Goal: Obtain resource: Download file/media

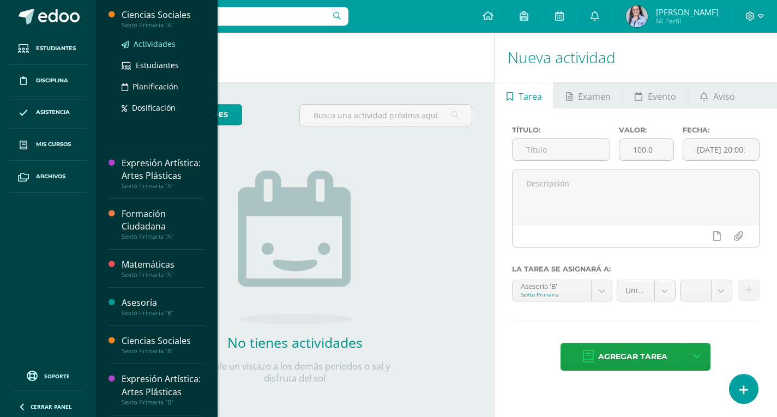
click at [145, 43] on span "Actividades" at bounding box center [155, 44] width 42 height 10
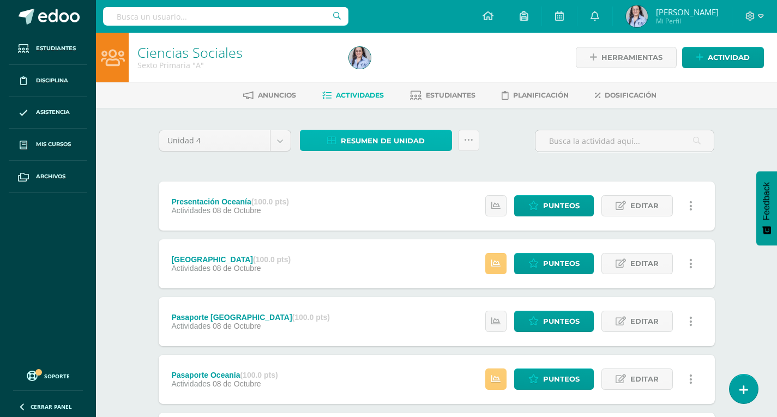
click at [389, 141] on span "Resumen de unidad" at bounding box center [383, 141] width 84 height 20
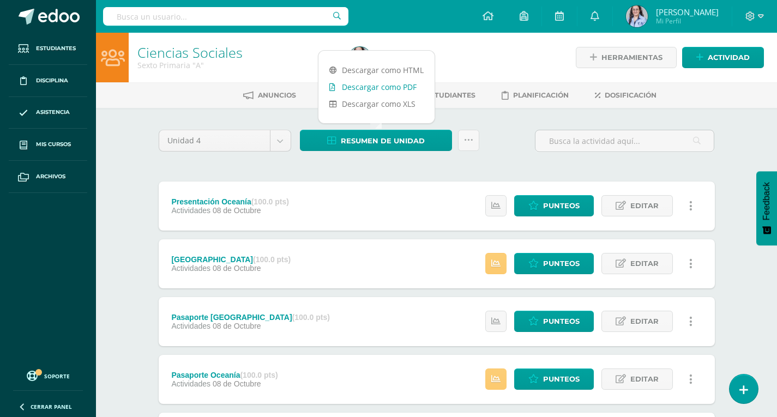
click at [376, 83] on link "Descargar como PDF" at bounding box center [376, 86] width 116 height 17
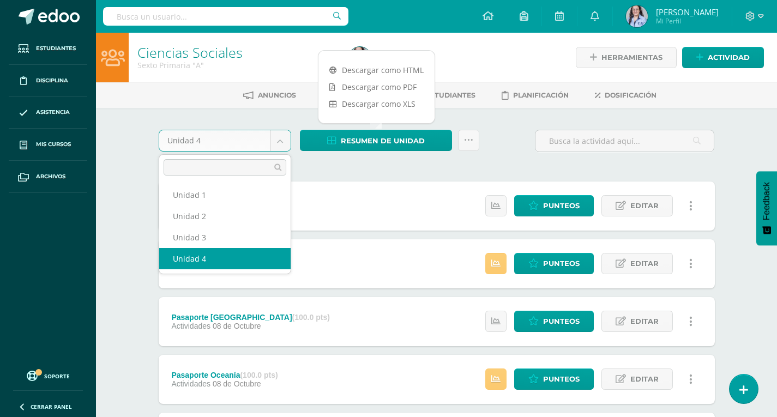
click at [285, 139] on body "Estudiantes Disciplina Asistencia Mis cursos Archivos Soporte Ayuda Reportar un…" at bounding box center [388, 325] width 777 height 650
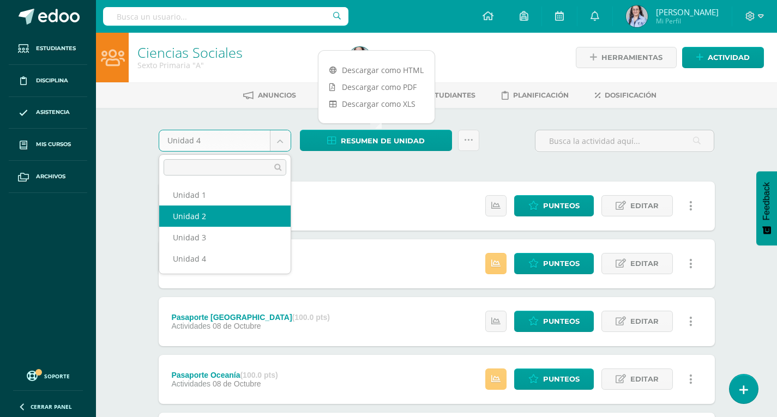
select select "Unidad 2"
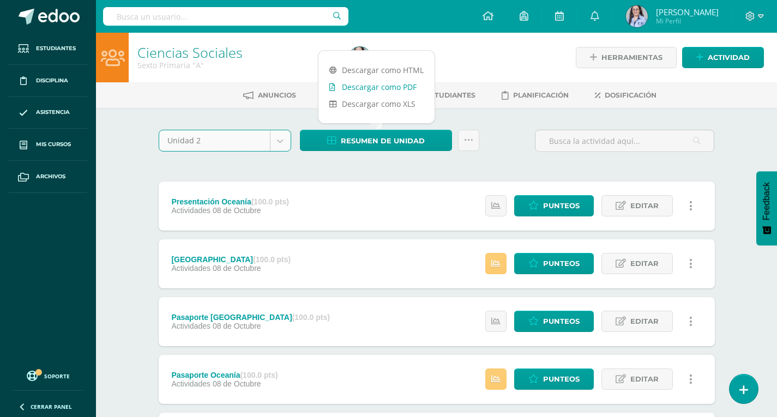
click at [390, 86] on link "Descargar como PDF" at bounding box center [376, 86] width 116 height 17
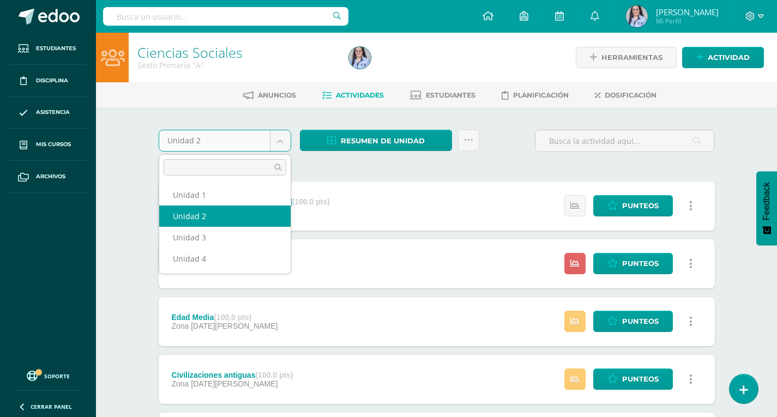
click at [281, 139] on body "Estudiantes Disciplina Asistencia Mis cursos Archivos Soporte Ayuda Reportar un…" at bounding box center [388, 353] width 777 height 707
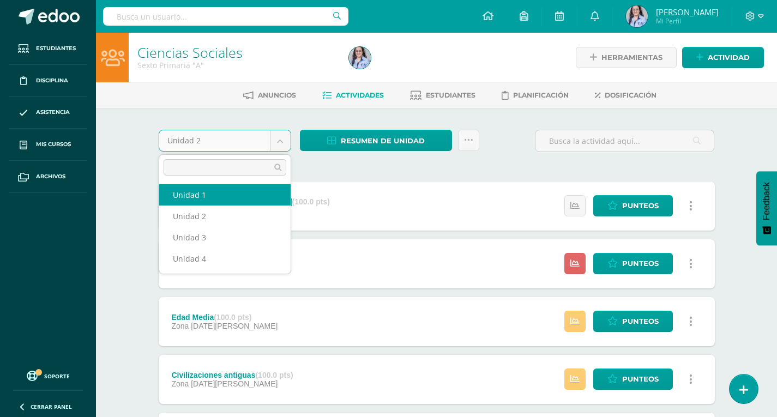
select select "Unidad 1"
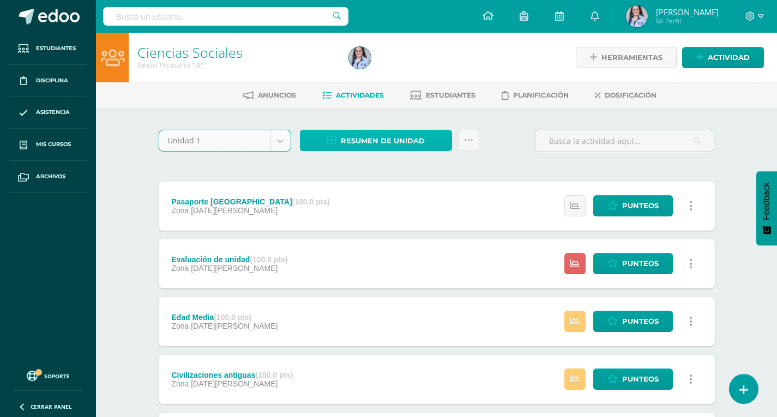
click at [393, 138] on span "Resumen de unidad" at bounding box center [383, 141] width 84 height 20
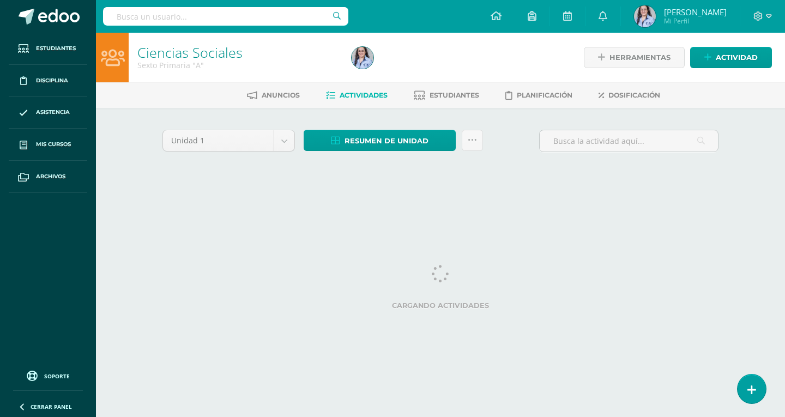
click at [374, 88] on link "Actividades" at bounding box center [357, 95] width 62 height 17
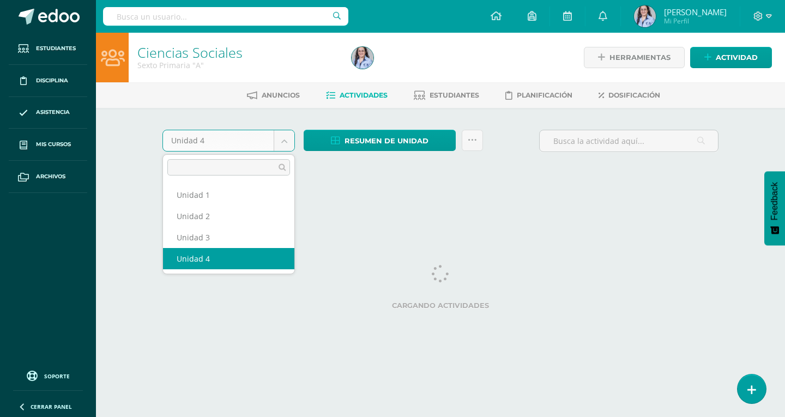
click at [284, 140] on body "Estudiantes Disciplina Asistencia Mis cursos Archivos Soporte Ayuda Reportar un…" at bounding box center [392, 101] width 785 height 203
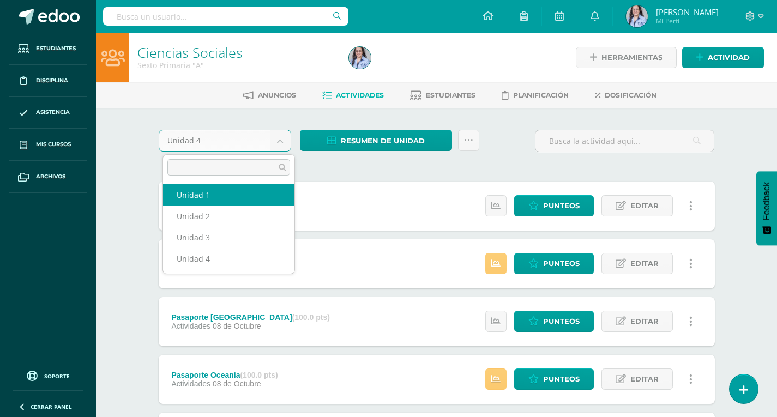
select select "Unidad 1"
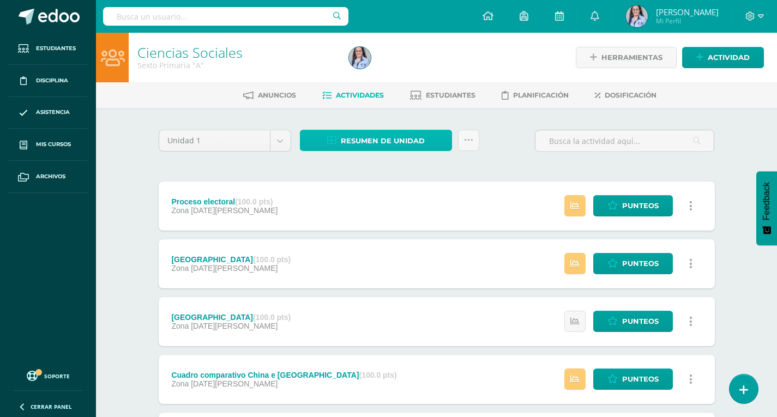
click at [393, 140] on span "Resumen de unidad" at bounding box center [383, 141] width 84 height 20
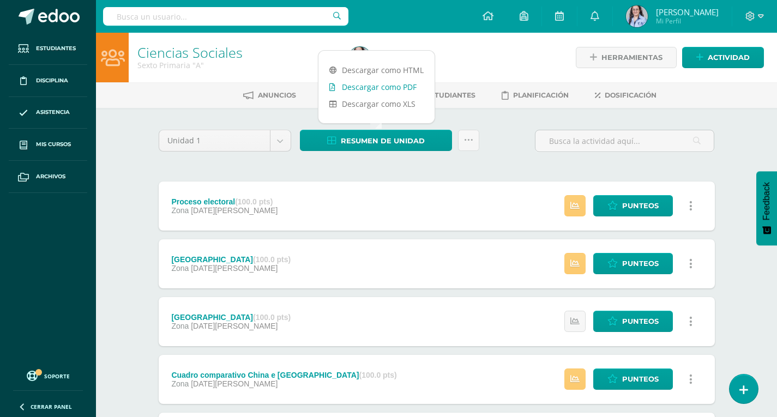
click at [379, 87] on link "Descargar como PDF" at bounding box center [376, 86] width 116 height 17
click at [285, 140] on body "Estudiantes Disciplina Asistencia Mis cursos Archivos Soporte Ayuda Reportar un…" at bounding box center [388, 353] width 777 height 707
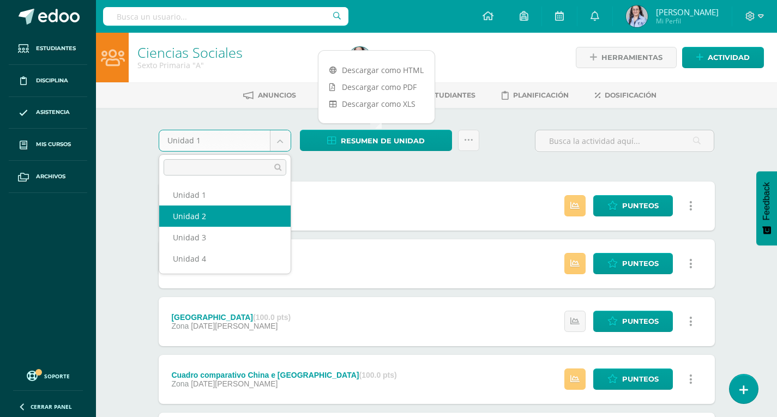
select select "Unidad 2"
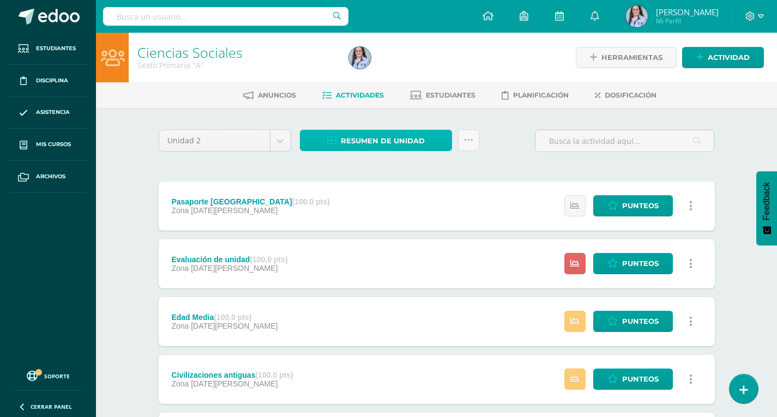
click at [388, 139] on span "Resumen de unidad" at bounding box center [383, 141] width 84 height 20
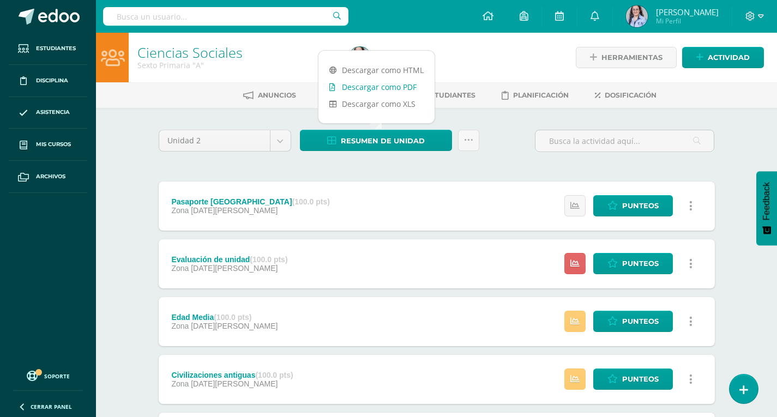
click at [391, 87] on link "Descargar como PDF" at bounding box center [376, 86] width 116 height 17
click at [281, 141] on body "Estudiantes Disciplina Asistencia Mis cursos Archivos Soporte Ayuda Reportar un…" at bounding box center [388, 353] width 777 height 707
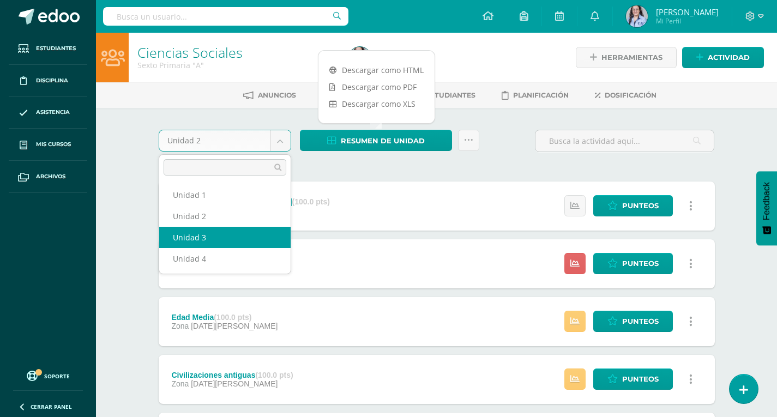
select select "Unidad 3"
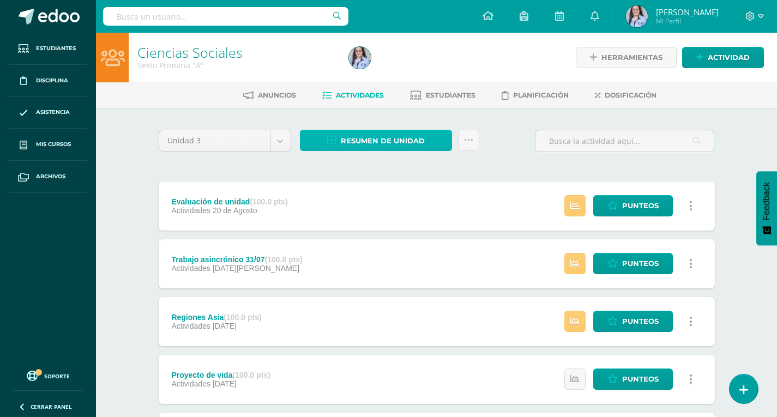
click at [377, 136] on span "Resumen de unidad" at bounding box center [383, 141] width 84 height 20
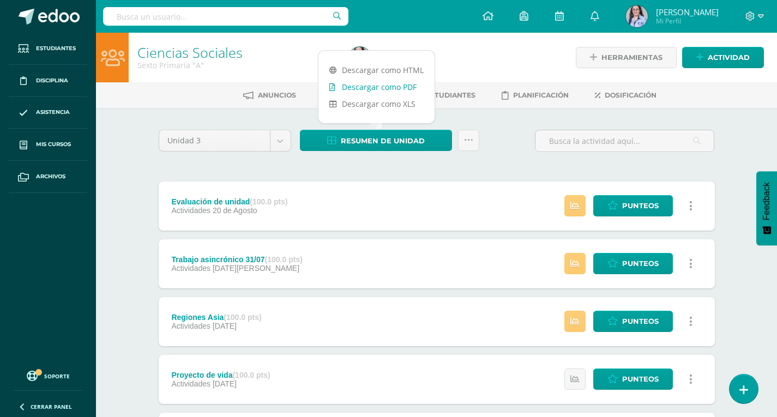
click at [363, 87] on link "Descargar como PDF" at bounding box center [376, 86] width 116 height 17
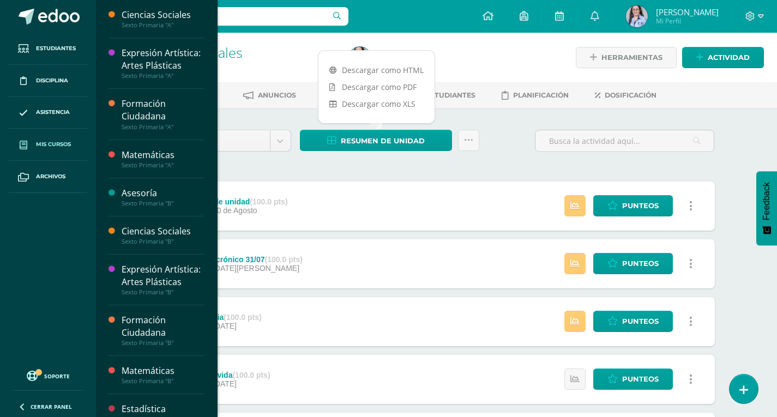
click at [42, 141] on span "Mis cursos" at bounding box center [53, 144] width 35 height 9
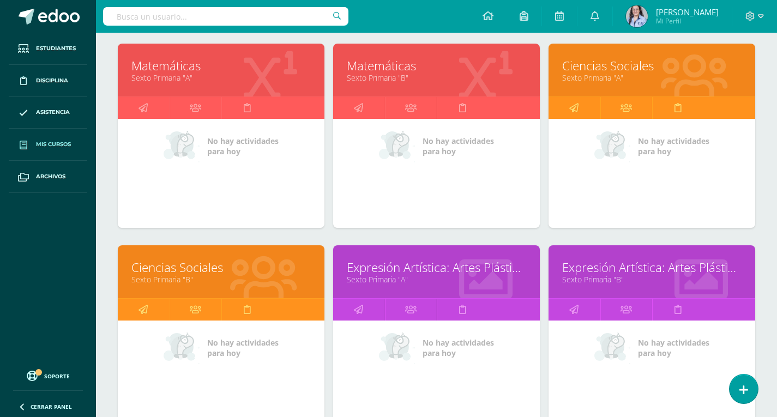
scroll to position [164, 0]
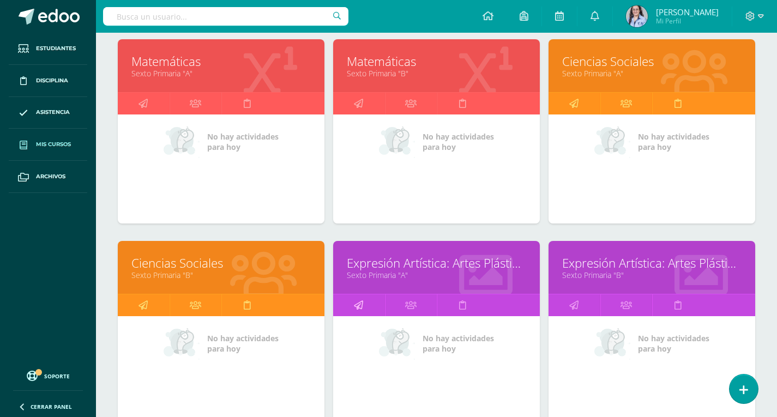
click at [359, 303] on icon at bounding box center [358, 304] width 9 height 21
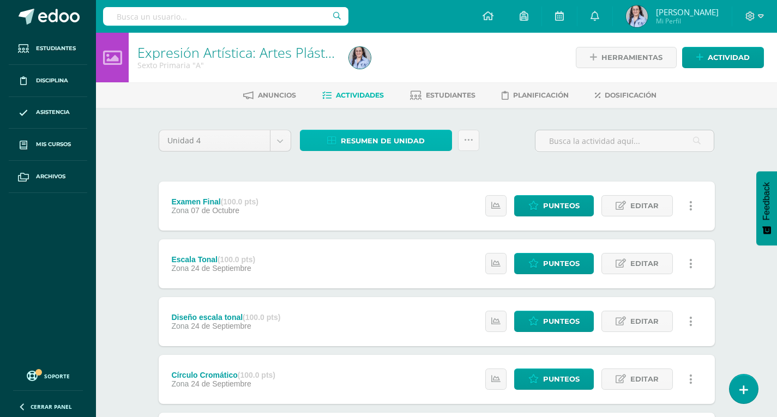
click at [346, 135] on span "Resumen de unidad" at bounding box center [383, 141] width 84 height 20
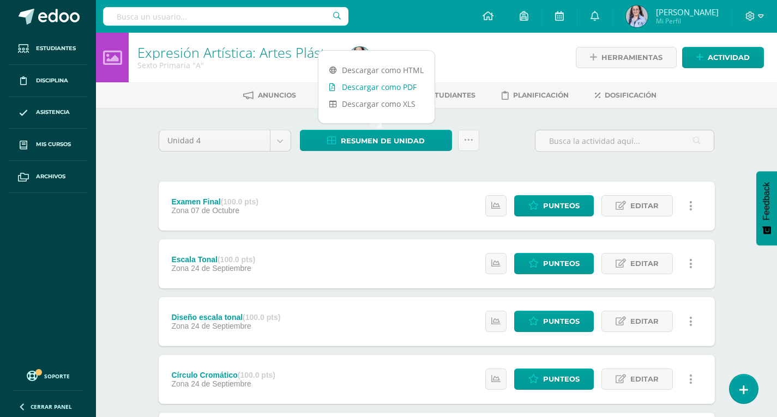
click at [376, 84] on link "Descargar como PDF" at bounding box center [376, 86] width 116 height 17
click at [277, 141] on body "Estudiantes Disciplina Asistencia Mis cursos Archivos Soporte Ayuda Reportar un…" at bounding box center [388, 296] width 777 height 592
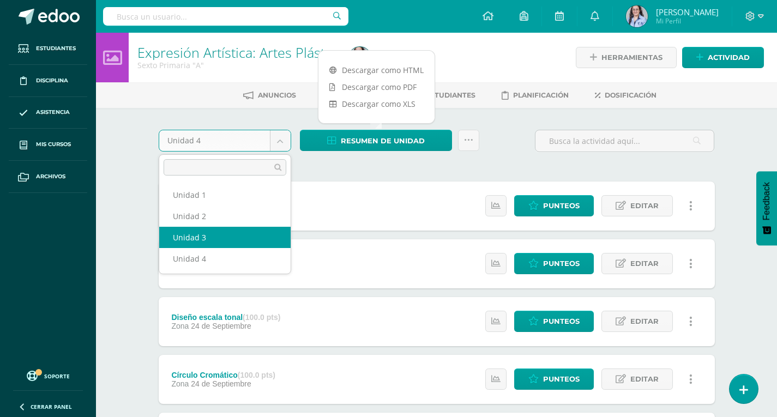
select select "Unidad 3"
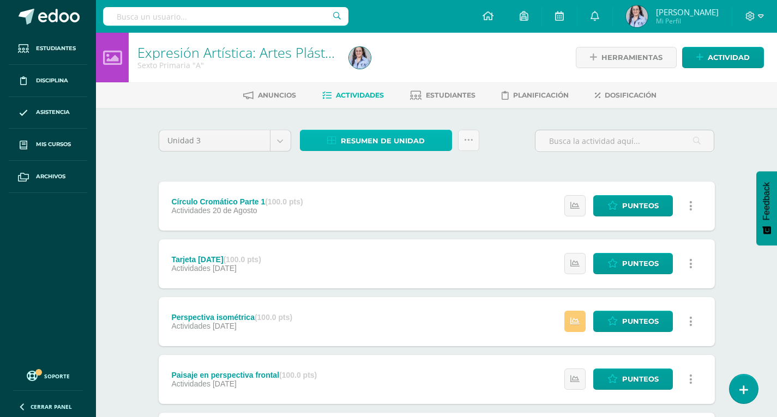
click at [390, 143] on span "Resumen de unidad" at bounding box center [383, 141] width 84 height 20
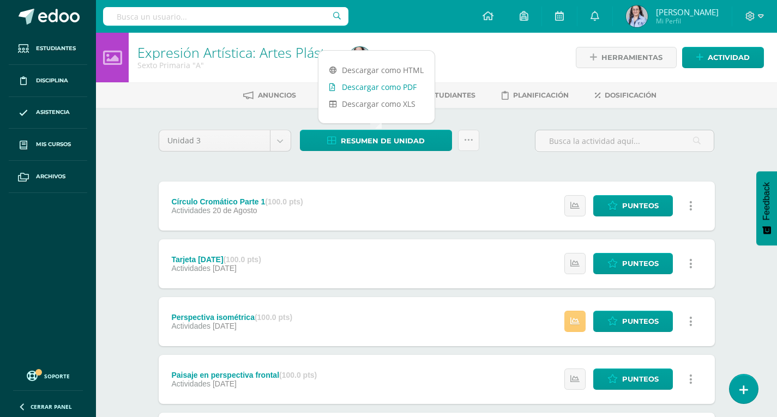
click at [377, 86] on link "Descargar como PDF" at bounding box center [376, 86] width 116 height 17
click at [277, 145] on body "Estudiantes Disciplina Asistencia Mis cursos Archivos Soporte Ayuda Reportar un…" at bounding box center [388, 325] width 777 height 650
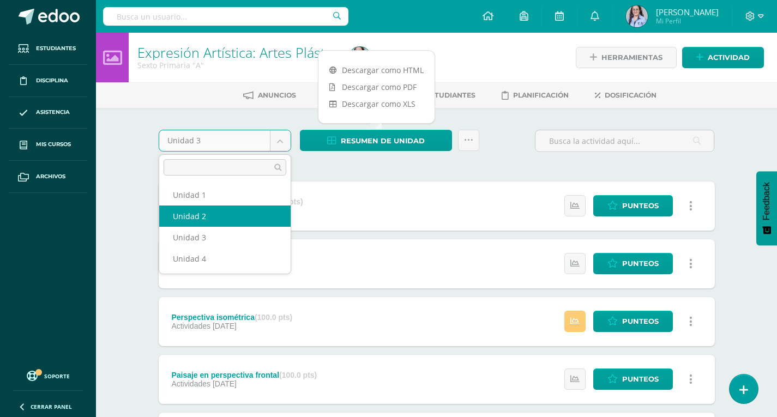
select select "Unidad 2"
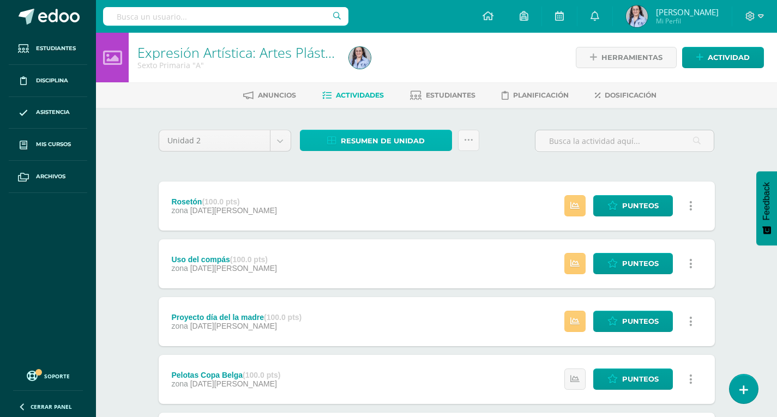
click at [390, 138] on span "Resumen de unidad" at bounding box center [383, 141] width 84 height 20
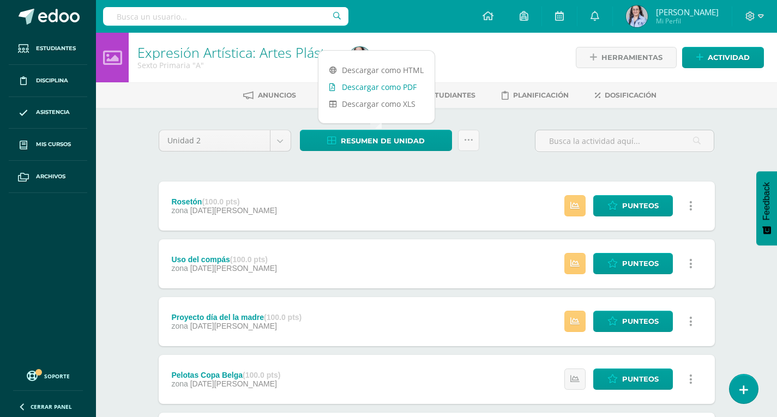
click at [360, 83] on link "Descargar como PDF" at bounding box center [376, 86] width 116 height 17
click at [276, 137] on body "Estudiantes Disciplina Asistencia Mis cursos Archivos Soporte Ayuda Reportar un…" at bounding box center [388, 382] width 777 height 765
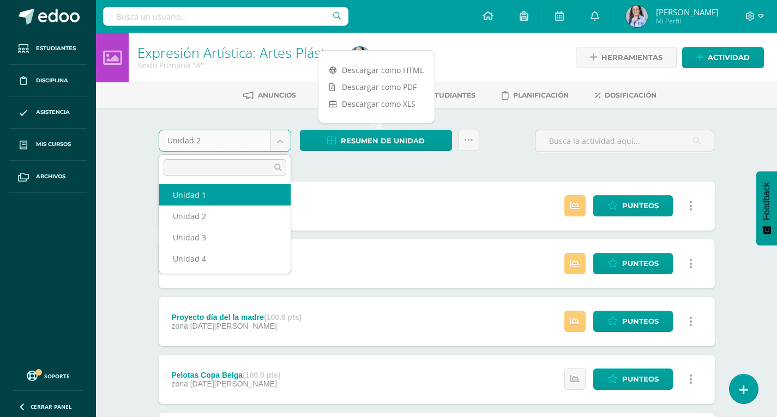
select select "Unidad 1"
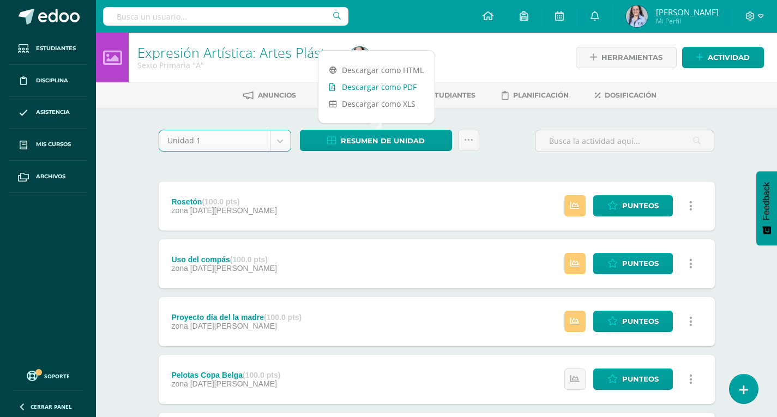
click at [370, 82] on link "Descargar como PDF" at bounding box center [376, 86] width 116 height 17
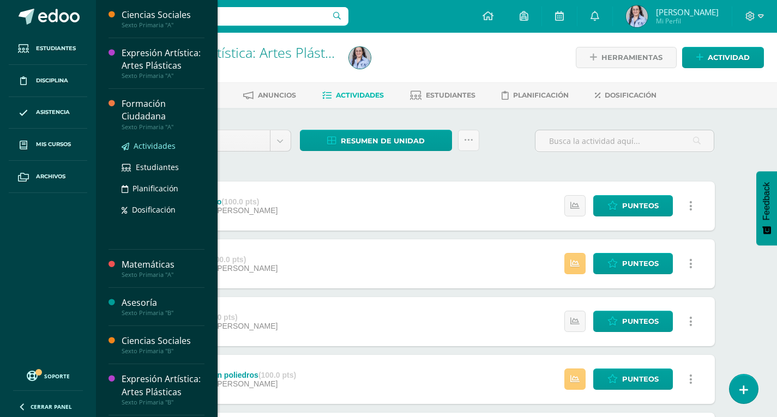
click at [164, 151] on span "Actividades" at bounding box center [155, 146] width 42 height 10
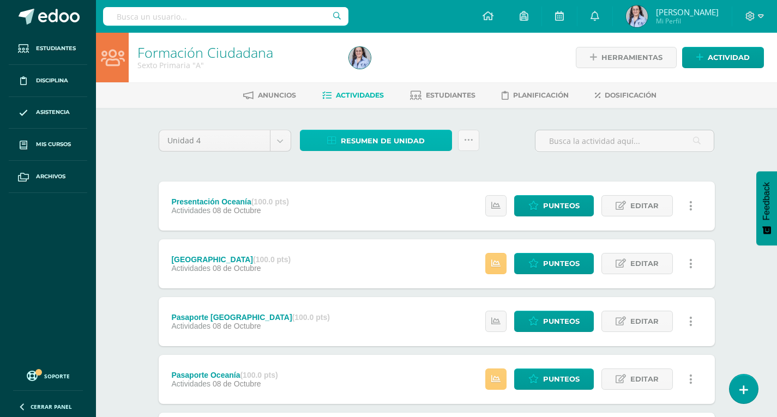
click at [383, 143] on span "Resumen de unidad" at bounding box center [383, 141] width 84 height 20
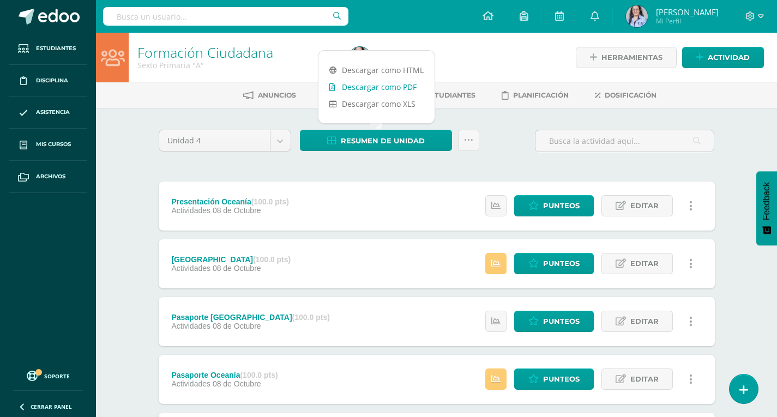
click at [374, 84] on link "Descargar como PDF" at bounding box center [376, 86] width 116 height 17
click at [280, 146] on body "Estudiantes Disciplina Asistencia Mis cursos Archivos Soporte Ayuda Reportar un…" at bounding box center [388, 325] width 777 height 650
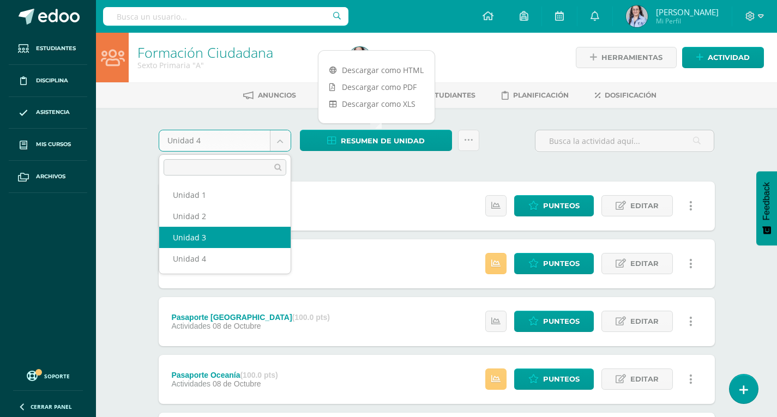
select select "Unidad 3"
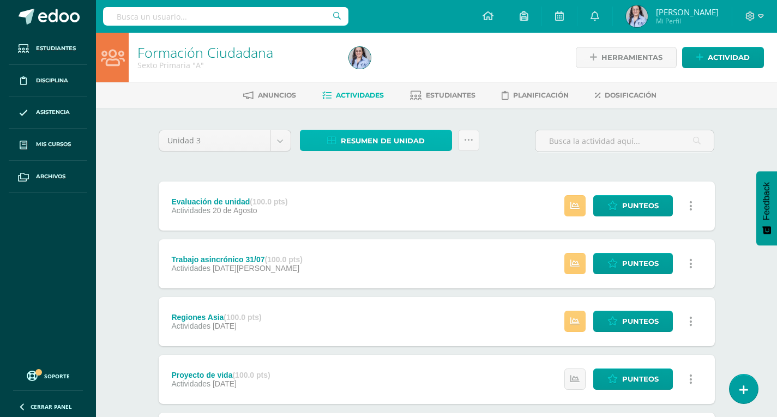
click at [343, 138] on span "Resumen de unidad" at bounding box center [383, 141] width 84 height 20
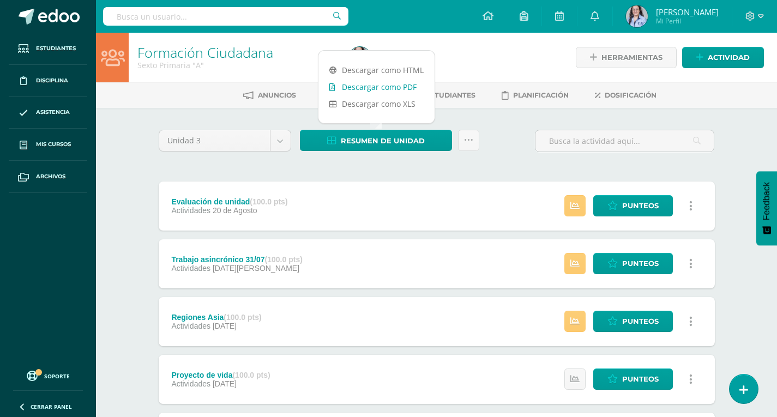
click at [365, 84] on link "Descargar como PDF" at bounding box center [376, 86] width 116 height 17
click at [281, 137] on body "Estudiantes Disciplina Asistencia Mis cursos Archivos Soporte Ayuda Reportar un…" at bounding box center [388, 325] width 777 height 650
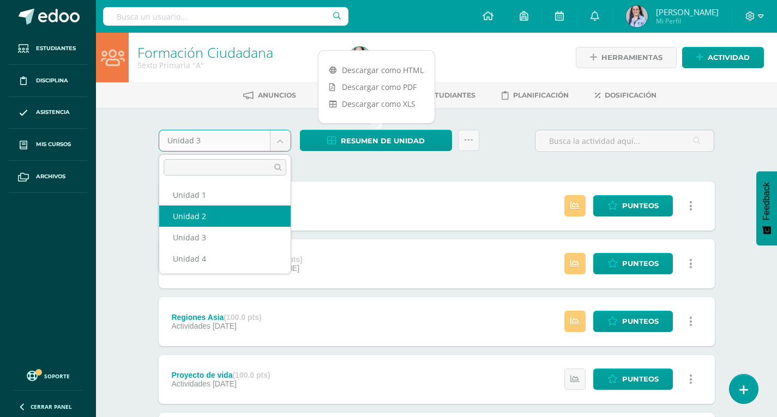
select select "Unidad 2"
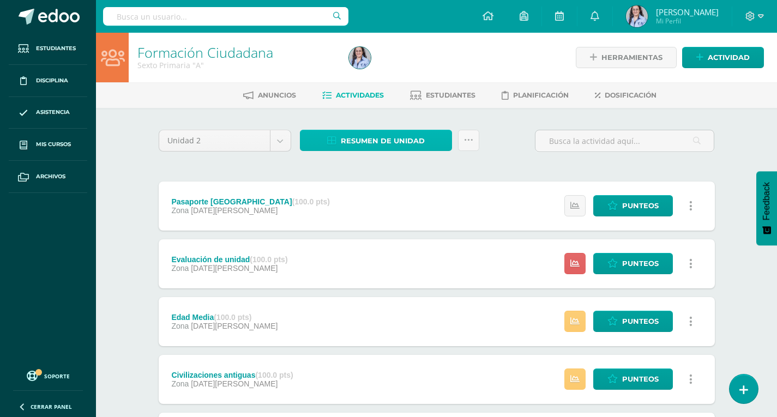
click at [404, 142] on span "Resumen de unidad" at bounding box center [383, 141] width 84 height 20
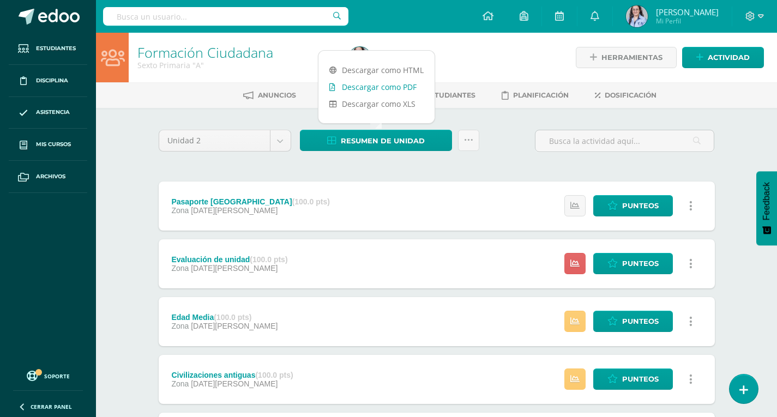
click at [389, 84] on link "Descargar como PDF" at bounding box center [376, 86] width 116 height 17
click at [281, 142] on body "Estudiantes Disciplina Asistencia Mis cursos Archivos Soporte Ayuda Reportar un…" at bounding box center [388, 353] width 777 height 707
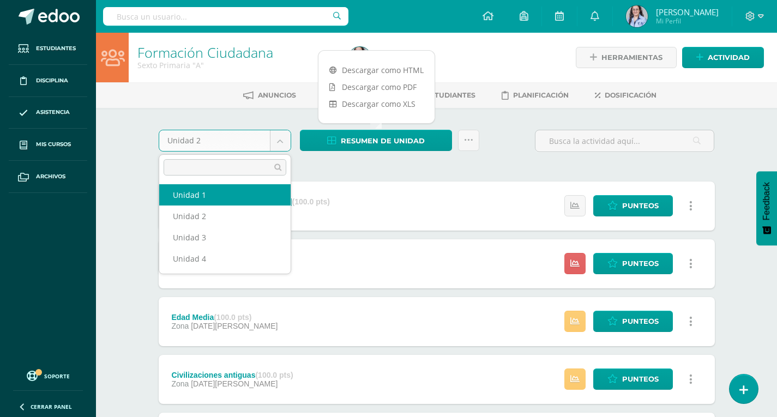
select select "Unidad 1"
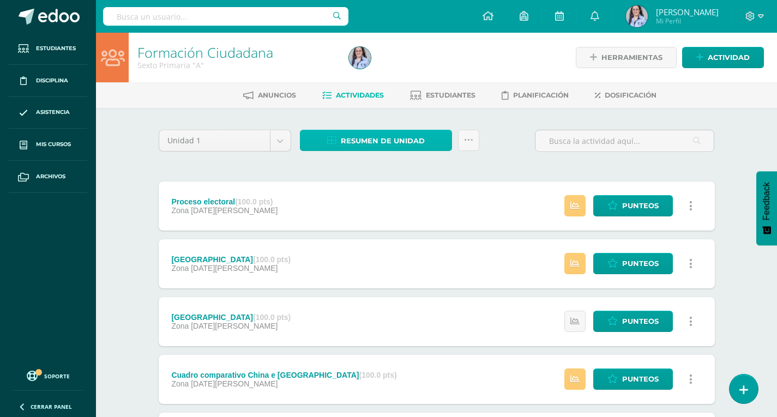
click at [385, 136] on span "Resumen de unidad" at bounding box center [383, 141] width 84 height 20
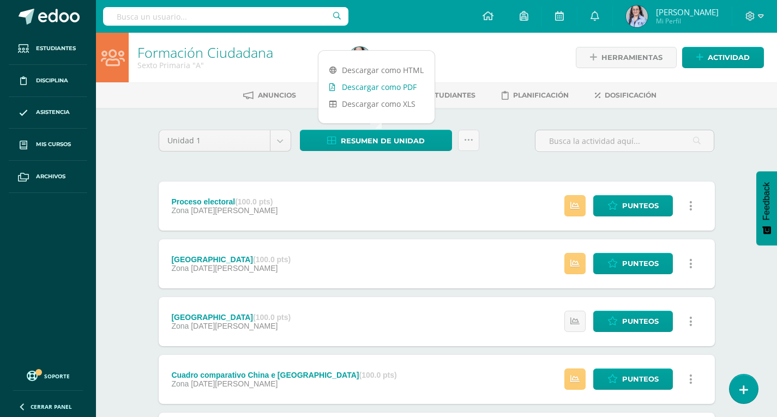
click at [376, 88] on link "Descargar como PDF" at bounding box center [376, 86] width 116 height 17
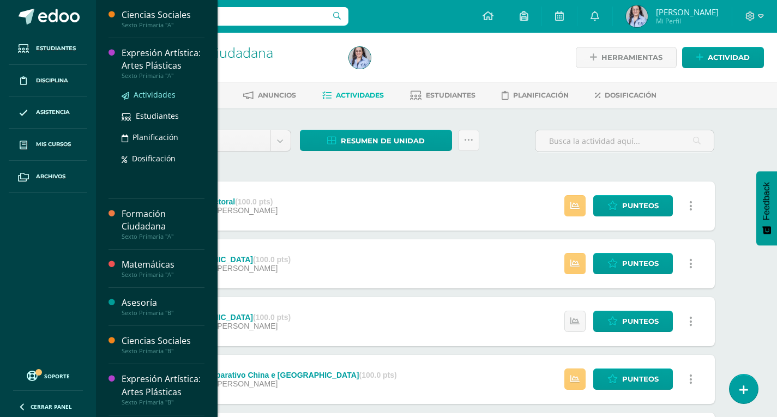
click at [161, 100] on span "Actividades" at bounding box center [155, 94] width 42 height 10
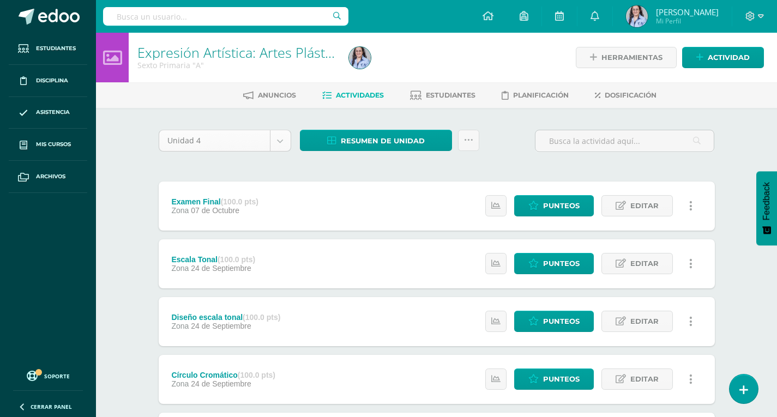
click at [281, 145] on body "Estudiantes Disciplina Asistencia Mis cursos Archivos Soporte Ayuda Reportar un…" at bounding box center [388, 296] width 777 height 592
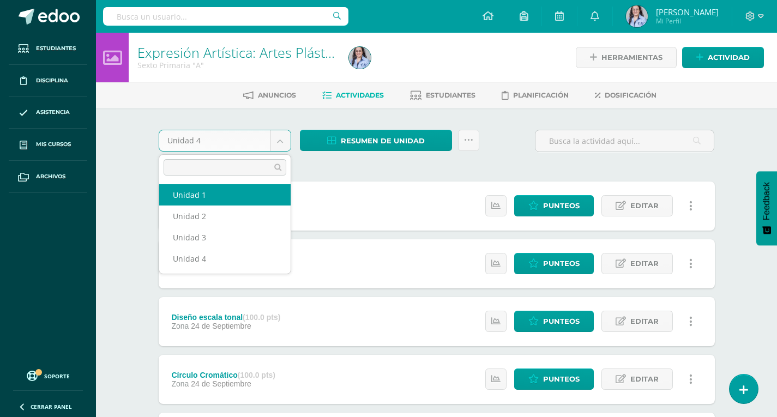
select select "Unidad 1"
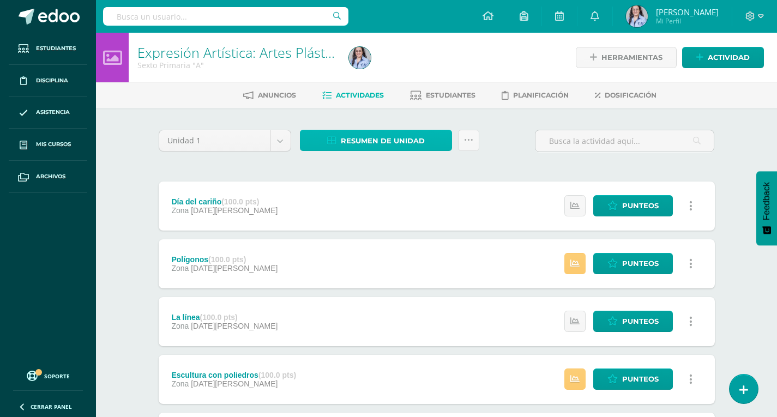
click at [389, 141] on span "Resumen de unidad" at bounding box center [383, 141] width 84 height 20
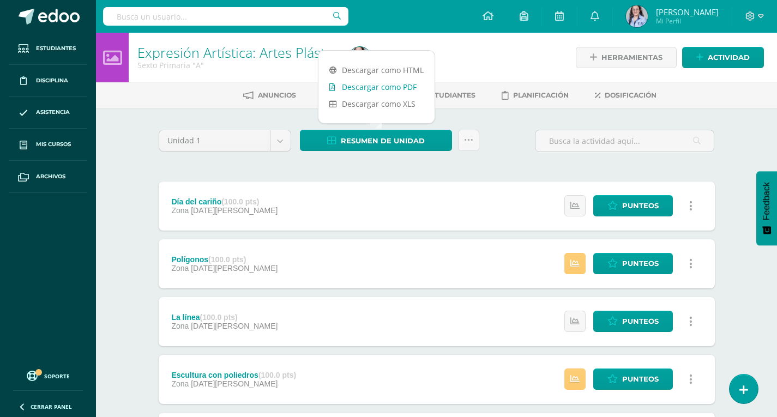
click at [383, 84] on link "Descargar como PDF" at bounding box center [376, 86] width 116 height 17
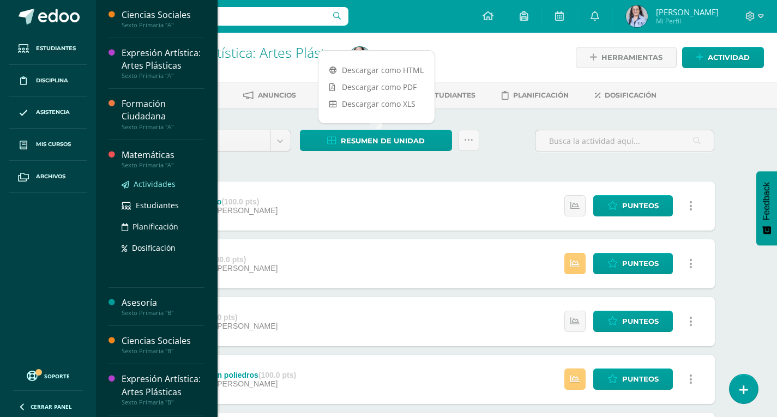
click at [142, 189] on span "Actividades" at bounding box center [155, 184] width 42 height 10
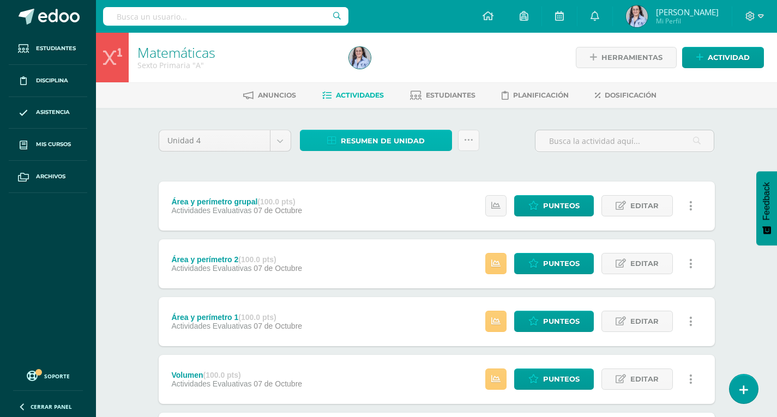
click at [381, 138] on span "Resumen de unidad" at bounding box center [383, 141] width 84 height 20
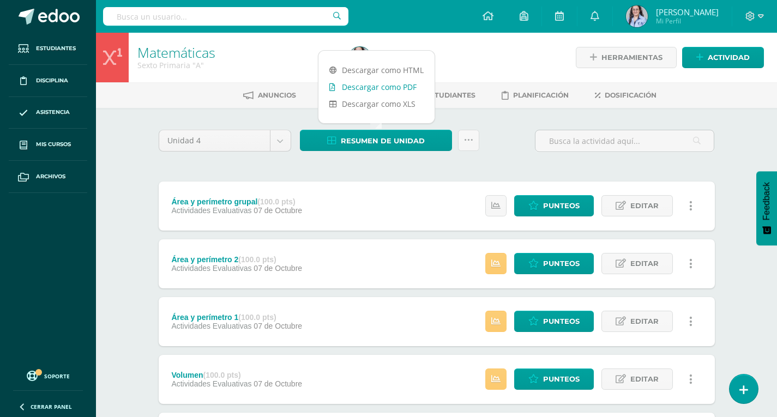
click at [373, 86] on link "Descargar como PDF" at bounding box center [376, 86] width 116 height 17
click at [282, 144] on body "Estudiantes Disciplina Asistencia Mis cursos Archivos Soporte Ayuda Reportar un…" at bounding box center [388, 382] width 777 height 765
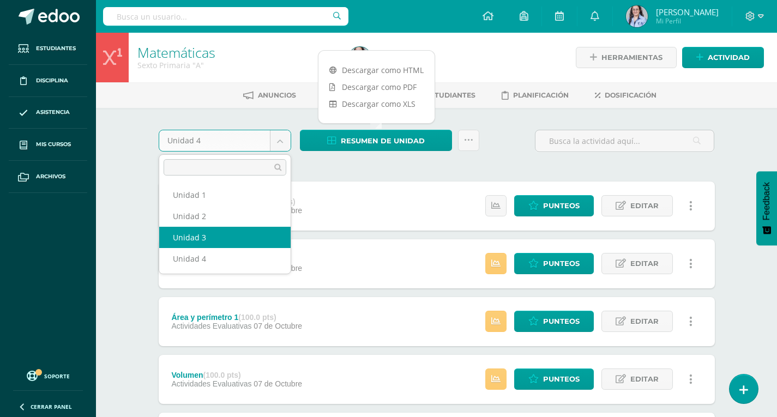
select select "Unidad 3"
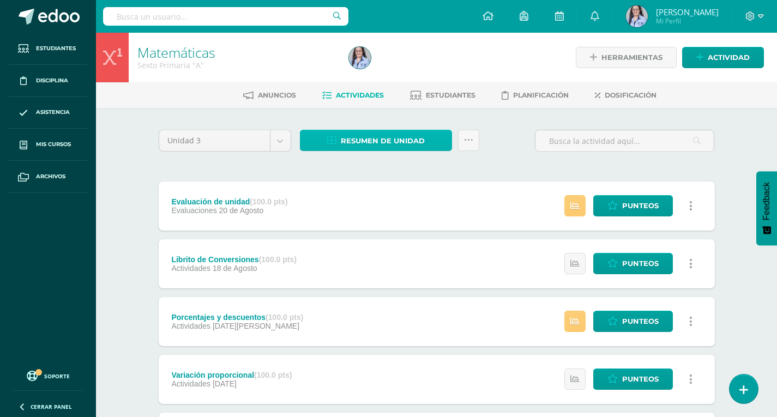
click at [360, 139] on span "Resumen de unidad" at bounding box center [383, 141] width 84 height 20
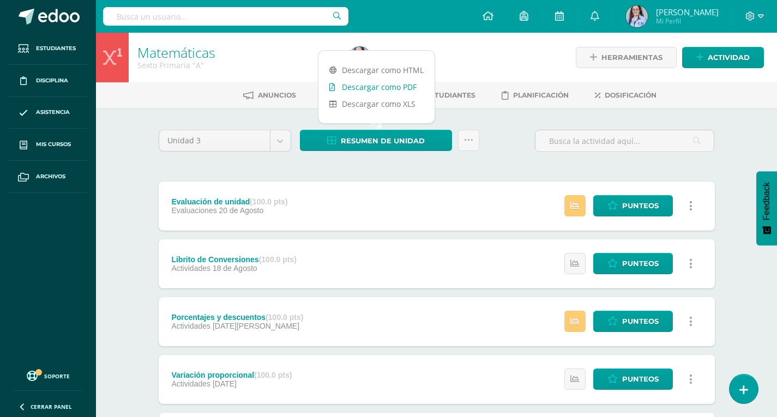
click at [385, 89] on link "Descargar como PDF" at bounding box center [376, 86] width 116 height 17
click at [283, 140] on body "Estudiantes Disciplina Asistencia Mis cursos Archivos Soporte Ayuda Reportar un…" at bounding box center [388, 409] width 777 height 819
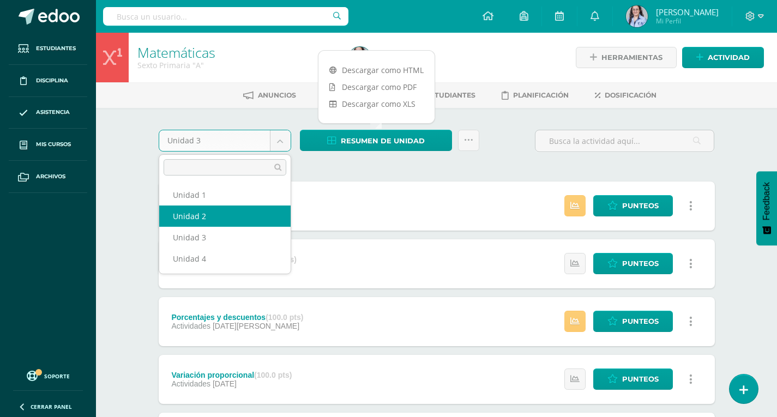
select select "Unidad 2"
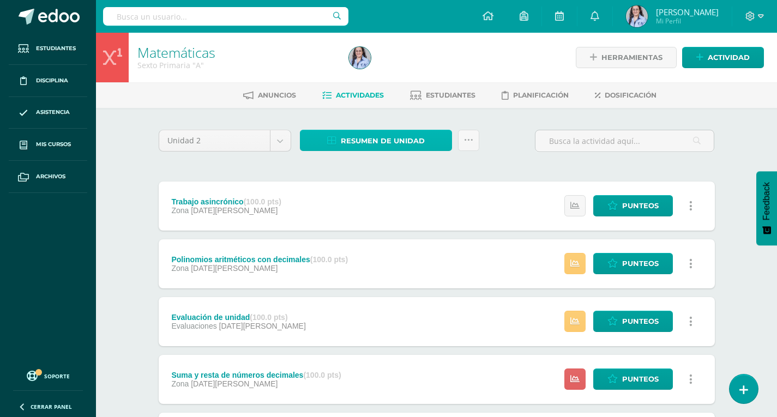
click at [415, 142] on span "Resumen de unidad" at bounding box center [383, 141] width 84 height 20
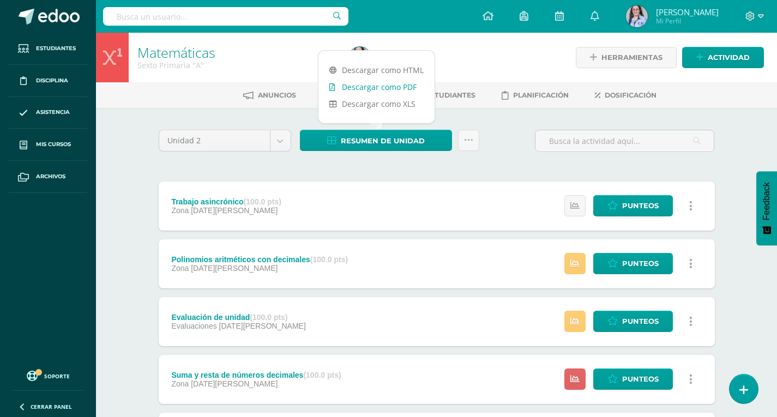
click at [393, 88] on link "Descargar como PDF" at bounding box center [376, 86] width 116 height 17
click at [279, 141] on body "Estudiantes Disciplina Asistencia Mis cursos Archivos Soporte Ayuda Reportar un…" at bounding box center [388, 409] width 777 height 819
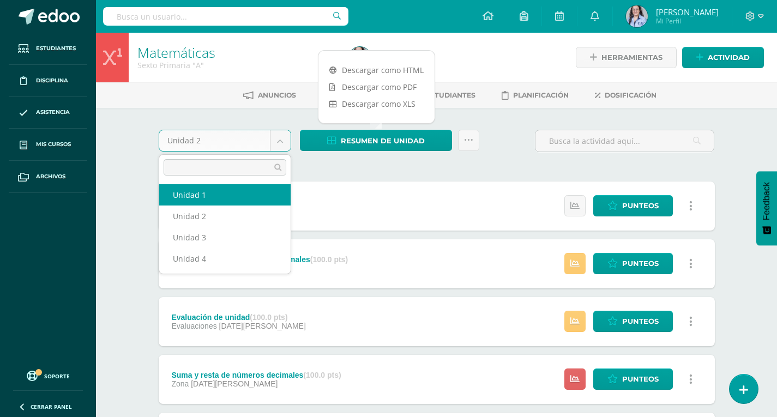
select select "Unidad 1"
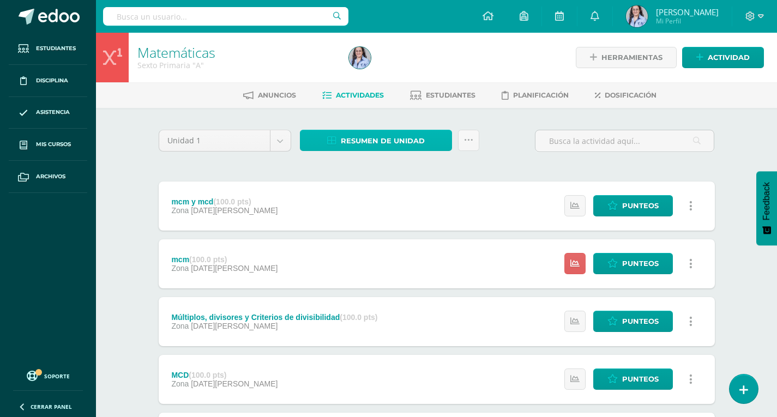
click at [326, 131] on link "Resumen de unidad" at bounding box center [376, 140] width 152 height 21
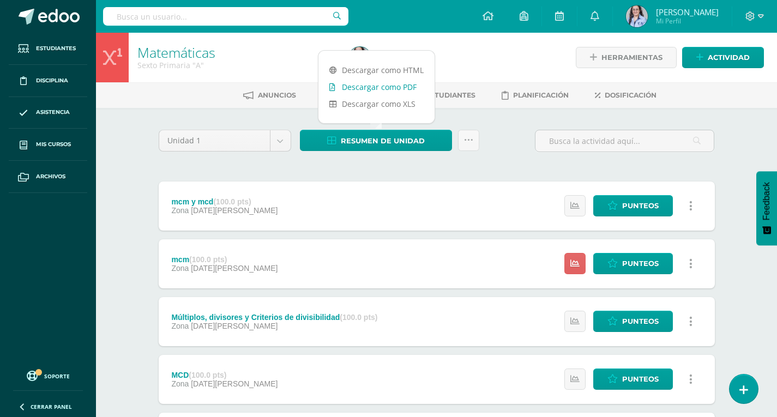
click at [398, 84] on link "Descargar como PDF" at bounding box center [376, 86] width 116 height 17
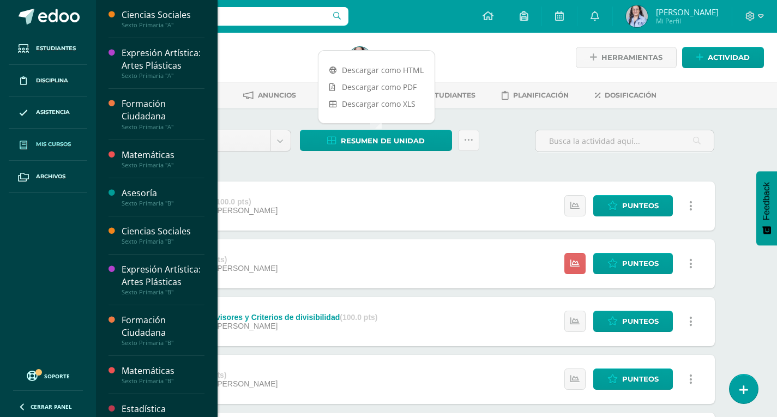
click at [57, 144] on span "Mis cursos" at bounding box center [53, 144] width 35 height 9
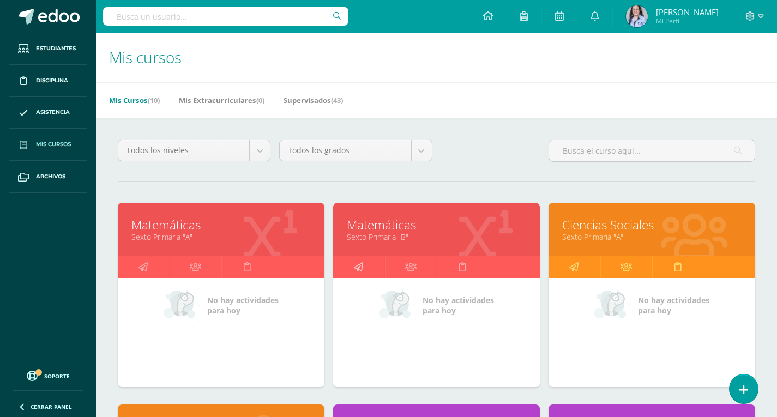
click at [361, 264] on icon at bounding box center [358, 266] width 9 height 21
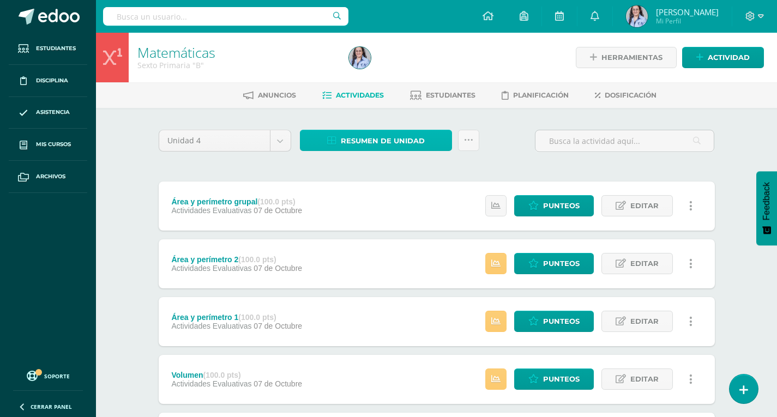
click at [384, 141] on span "Resumen de unidad" at bounding box center [383, 141] width 84 height 20
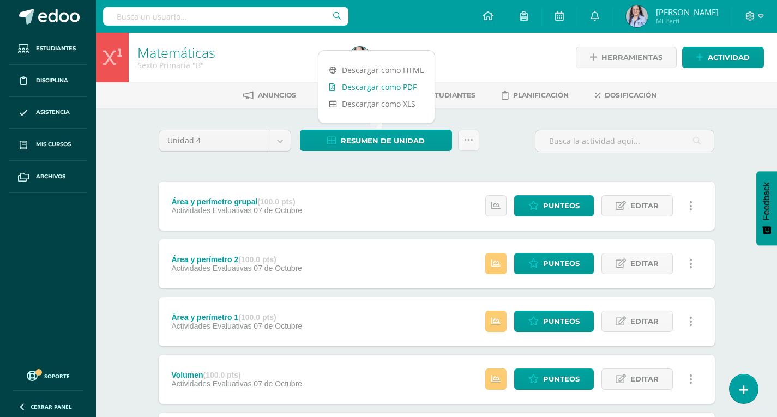
click at [380, 84] on link "Descargar como PDF" at bounding box center [376, 86] width 116 height 17
click at [286, 142] on body "Estudiantes Disciplina Asistencia Mis cursos Archivos Soporte Ayuda Reportar un…" at bounding box center [388, 382] width 777 height 765
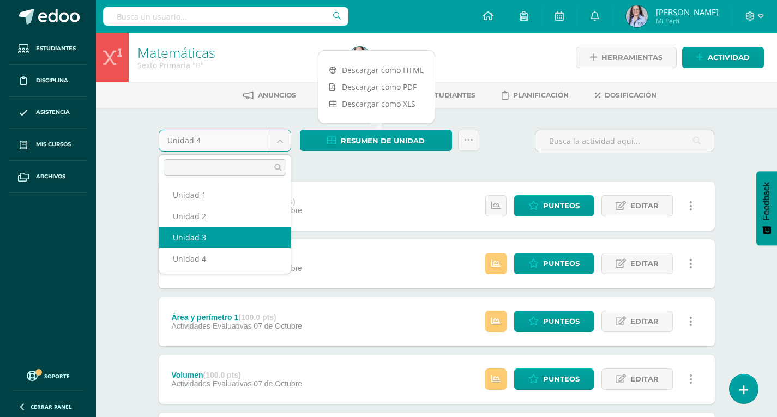
select select "Unidad 3"
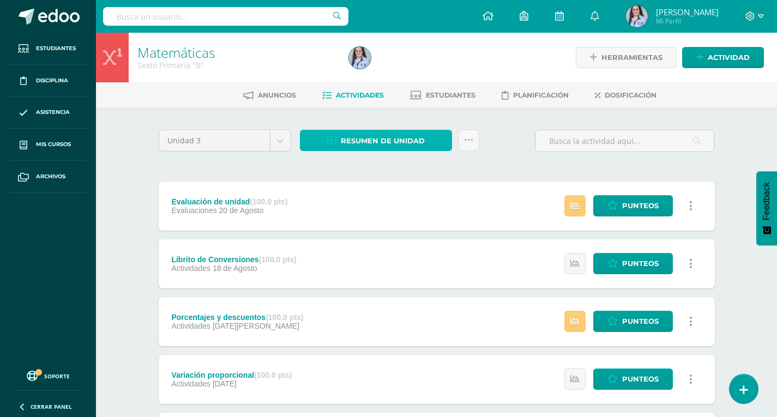
click at [391, 140] on span "Resumen de unidad" at bounding box center [383, 141] width 84 height 20
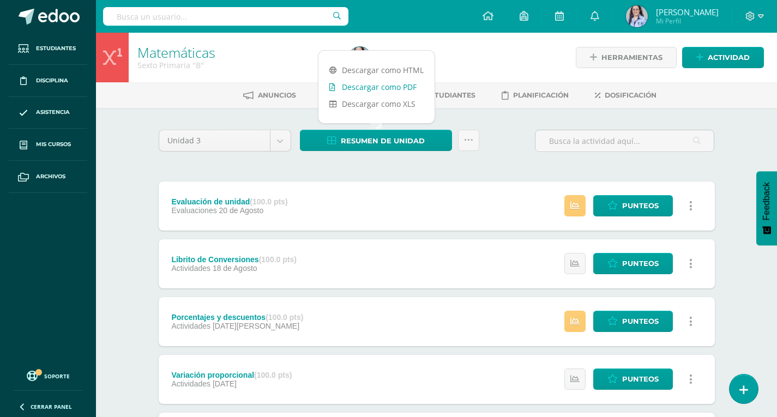
click at [396, 84] on link "Descargar como PDF" at bounding box center [376, 86] width 116 height 17
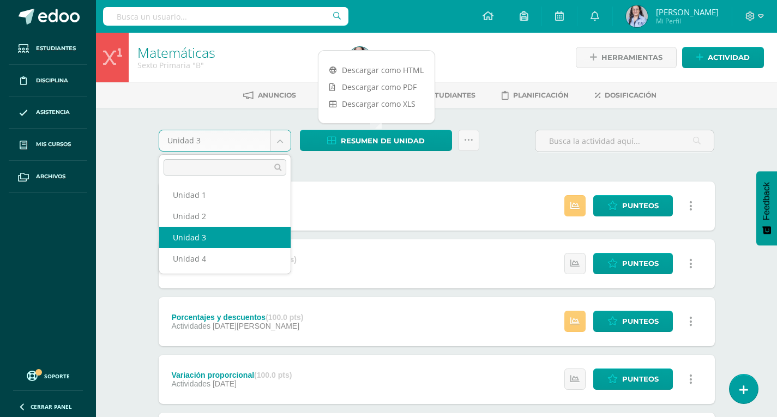
click at [283, 142] on body "Estudiantes Disciplina Asistencia Mis cursos Archivos Soporte Ayuda Reportar un…" at bounding box center [388, 409] width 777 height 819
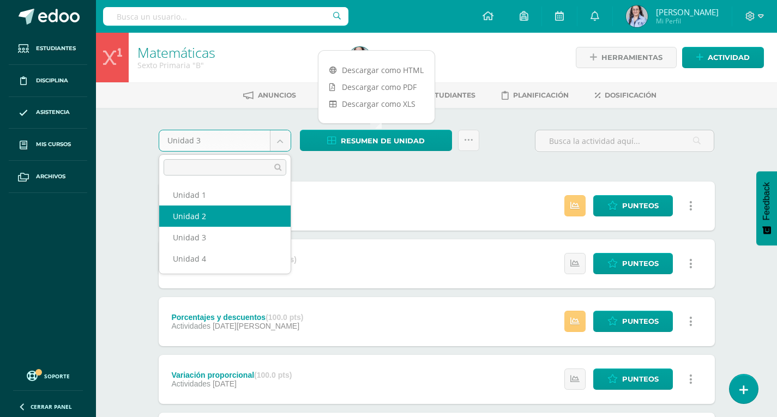
select select "Unidad 2"
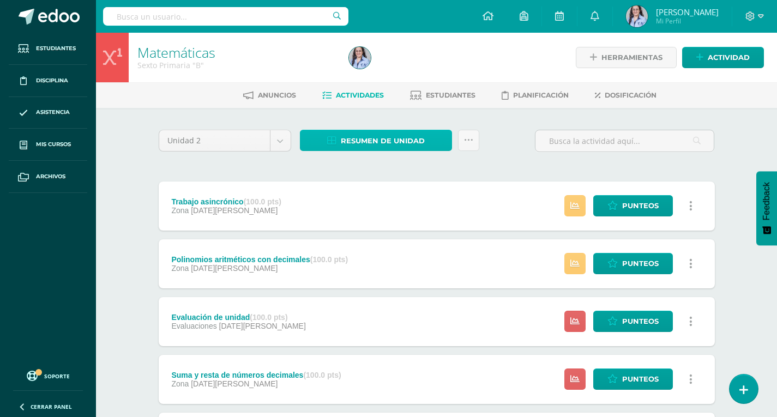
click at [396, 146] on span "Resumen de unidad" at bounding box center [383, 141] width 84 height 20
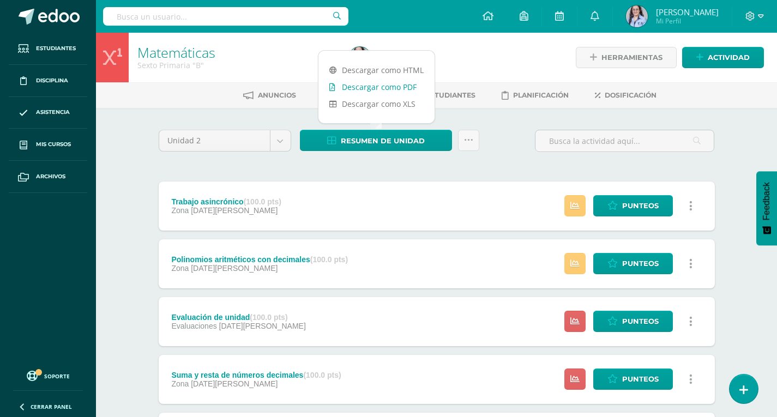
click at [394, 87] on link "Descargar como PDF" at bounding box center [376, 86] width 116 height 17
click at [276, 134] on body "Estudiantes Disciplina Asistencia Mis cursos Archivos Soporte Ayuda Reportar un…" at bounding box center [388, 409] width 777 height 819
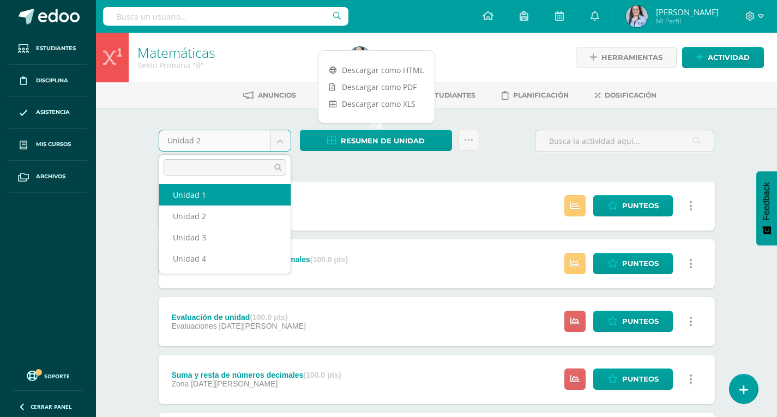
select select "Unidad 1"
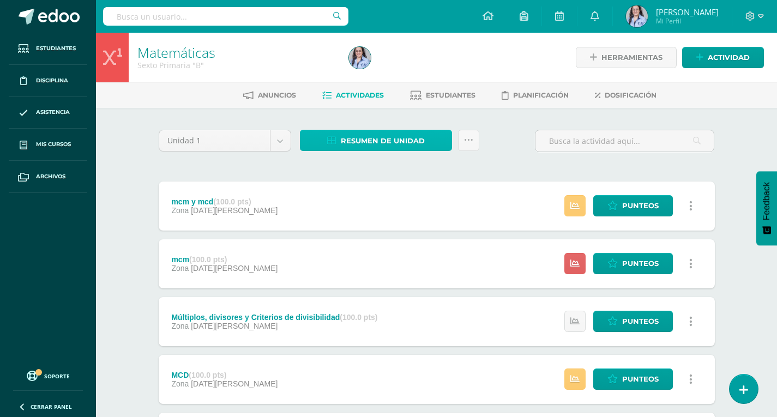
click at [379, 135] on span "Resumen de unidad" at bounding box center [383, 141] width 84 height 20
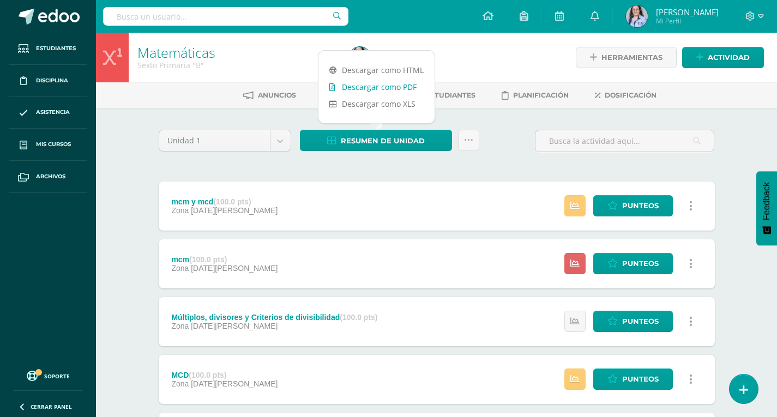
click at [380, 87] on link "Descargar como PDF" at bounding box center [376, 86] width 116 height 17
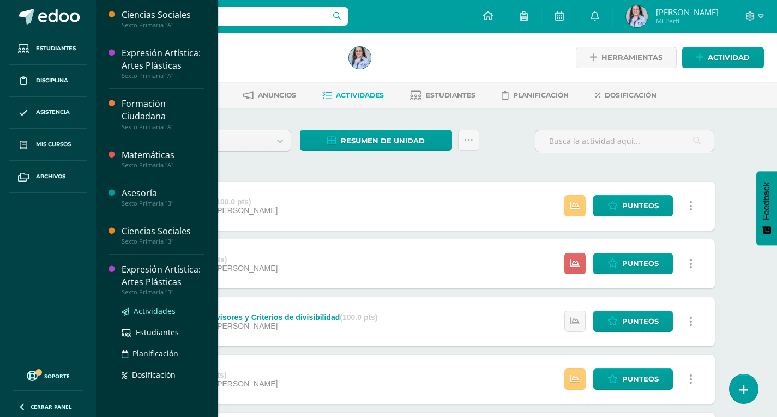
click at [164, 316] on span "Actividades" at bounding box center [155, 311] width 42 height 10
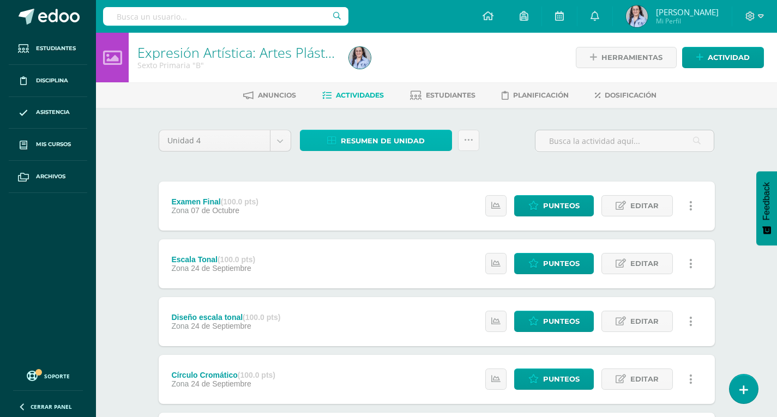
drag, startPoint x: 362, startPoint y: 137, endPoint x: 371, endPoint y: 135, distance: 8.9
click at [363, 137] on span "Resumen de unidad" at bounding box center [383, 141] width 84 height 20
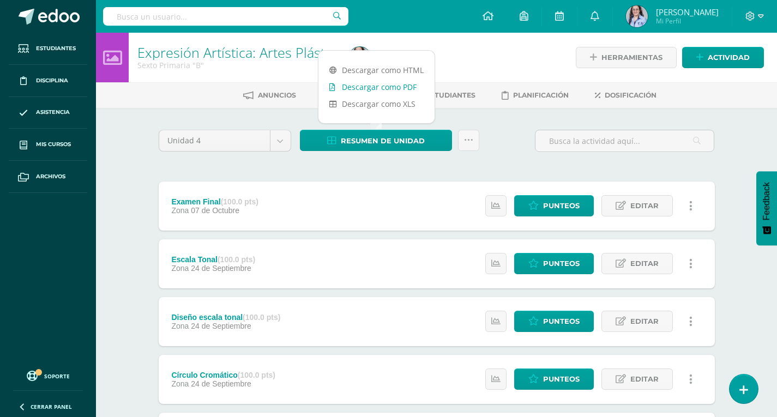
click at [371, 86] on link "Descargar como PDF" at bounding box center [376, 86] width 116 height 17
click at [279, 146] on body "Estudiantes Disciplina Asistencia Mis cursos Archivos Soporte Ayuda Reportar un…" at bounding box center [388, 296] width 777 height 592
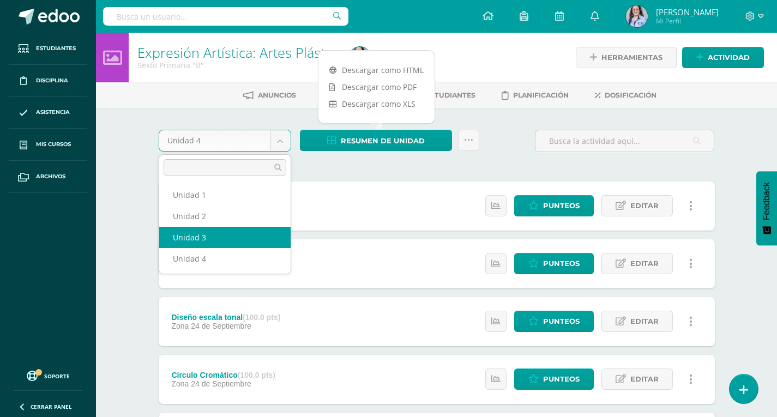
select select "Unidad 3"
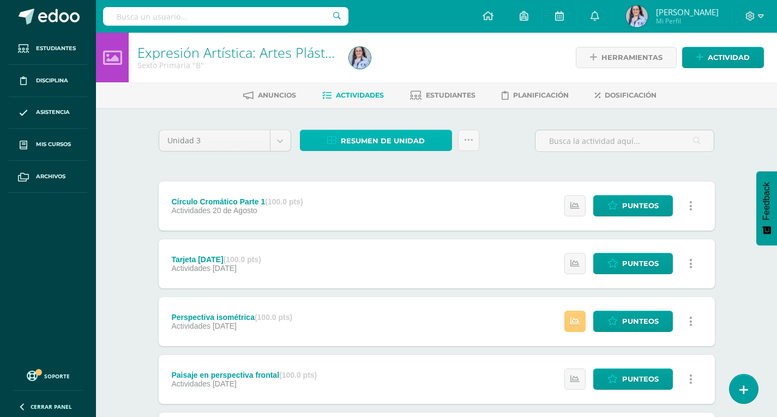
click at [400, 140] on span "Resumen de unidad" at bounding box center [383, 141] width 84 height 20
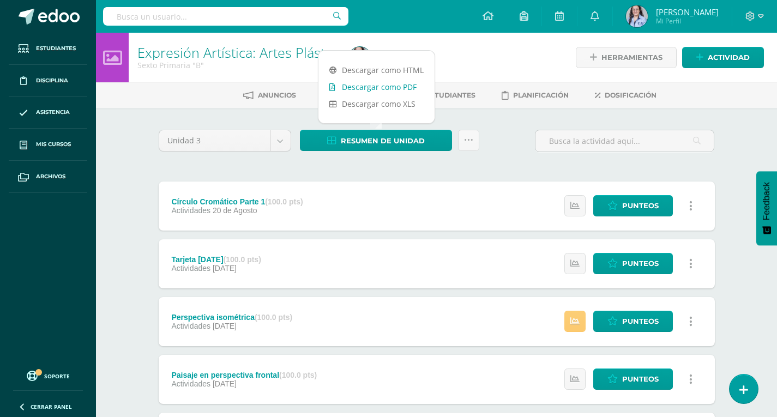
click at [398, 88] on link "Descargar como PDF" at bounding box center [376, 86] width 116 height 17
click at [277, 137] on body "Estudiantes Disciplina Asistencia Mis cursos Archivos Soporte Ayuda Reportar un…" at bounding box center [388, 325] width 777 height 650
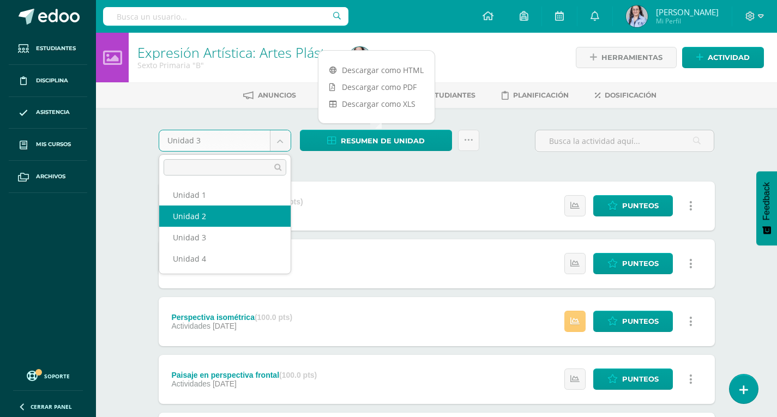
select select "Unidad 2"
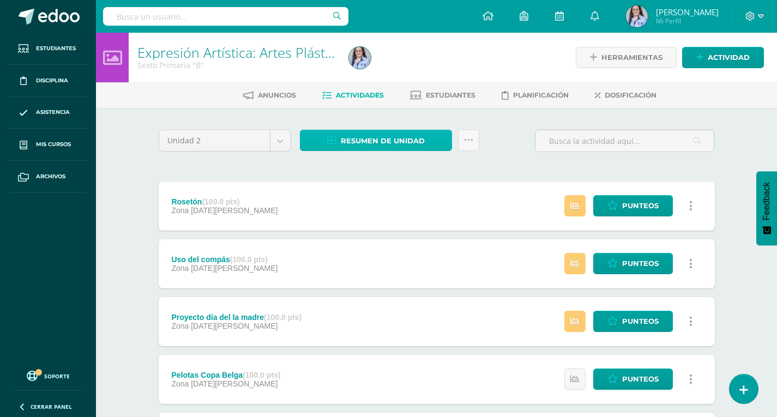
click at [371, 143] on span "Resumen de unidad" at bounding box center [383, 141] width 84 height 20
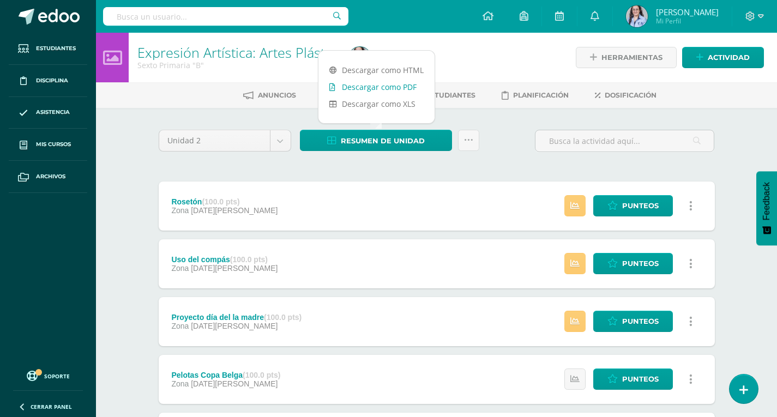
click at [369, 84] on link "Descargar como PDF" at bounding box center [376, 86] width 116 height 17
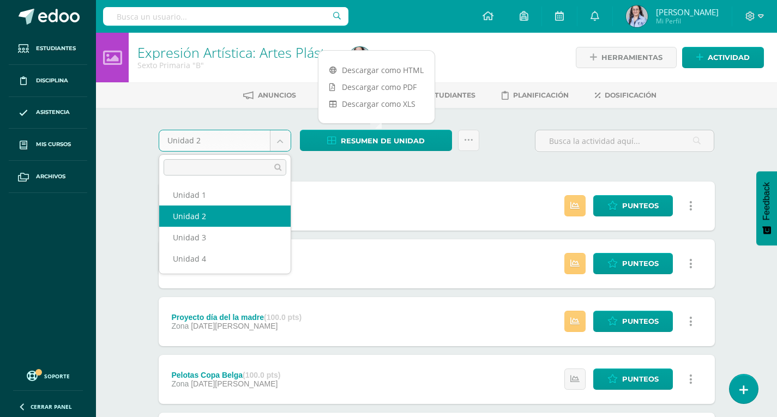
click at [286, 142] on body "Estudiantes Disciplina Asistencia Mis cursos Archivos Soporte Ayuda Reportar un…" at bounding box center [388, 382] width 777 height 765
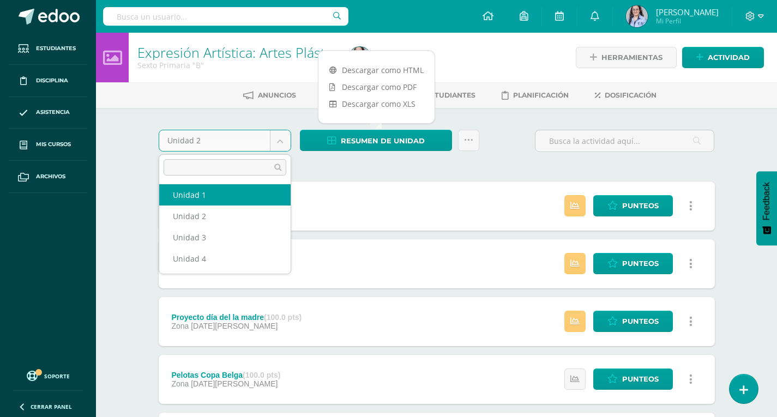
select select "Unidad 1"
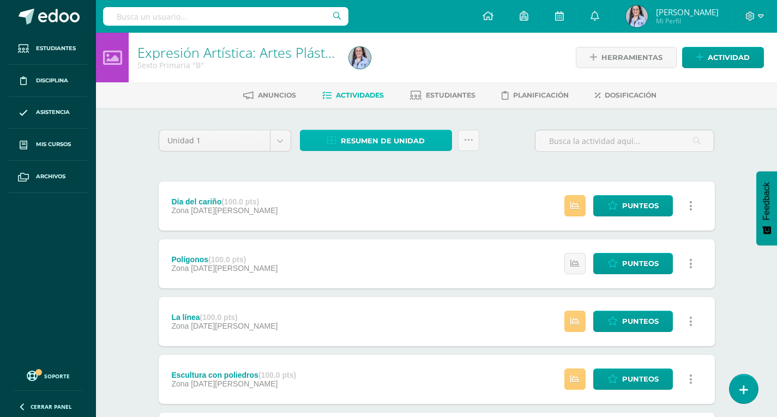
click at [404, 137] on span "Resumen de unidad" at bounding box center [383, 141] width 84 height 20
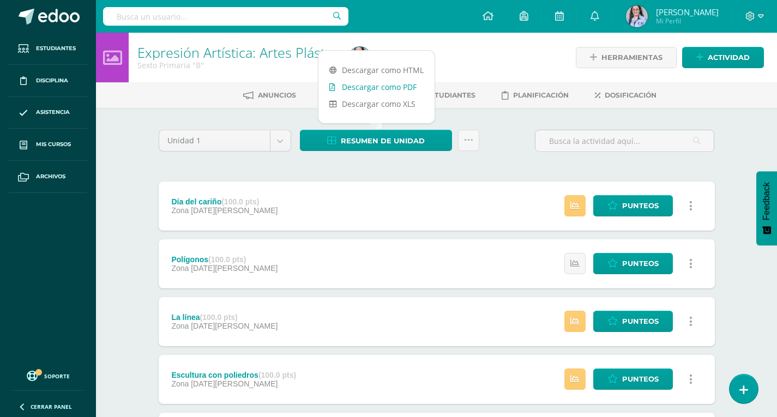
click at [385, 91] on link "Descargar como PDF" at bounding box center [376, 86] width 116 height 17
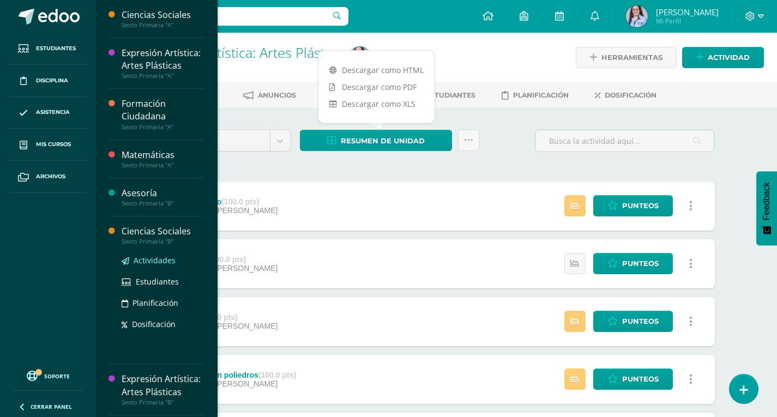
click at [149, 265] on span "Actividades" at bounding box center [155, 260] width 42 height 10
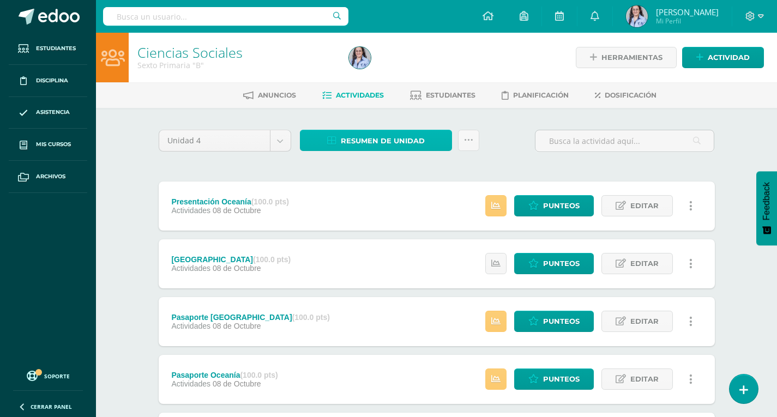
click at [395, 138] on span "Resumen de unidad" at bounding box center [383, 141] width 84 height 20
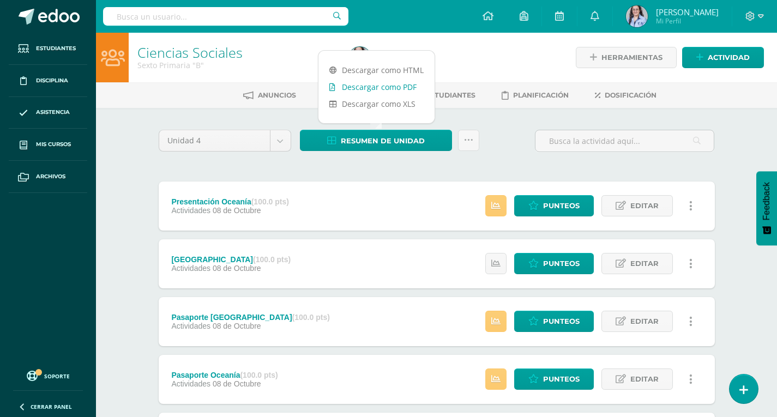
click at [391, 85] on link "Descargar como PDF" at bounding box center [376, 86] width 116 height 17
click at [277, 141] on body "Estudiantes Disciplina Asistencia Mis cursos Archivos Soporte Ayuda Reportar un…" at bounding box center [388, 325] width 777 height 650
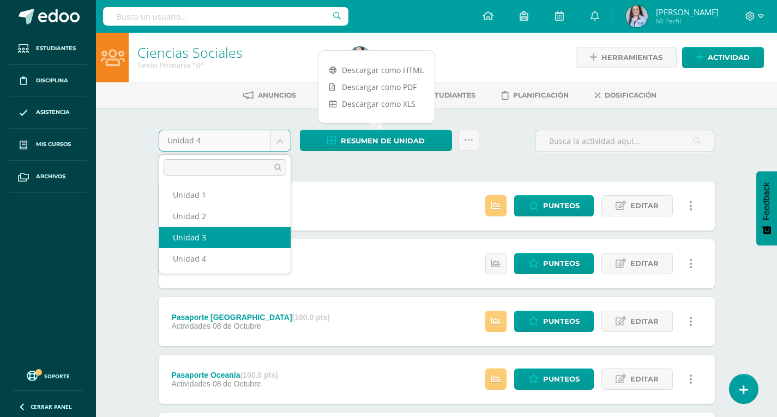
select select "Unidad 3"
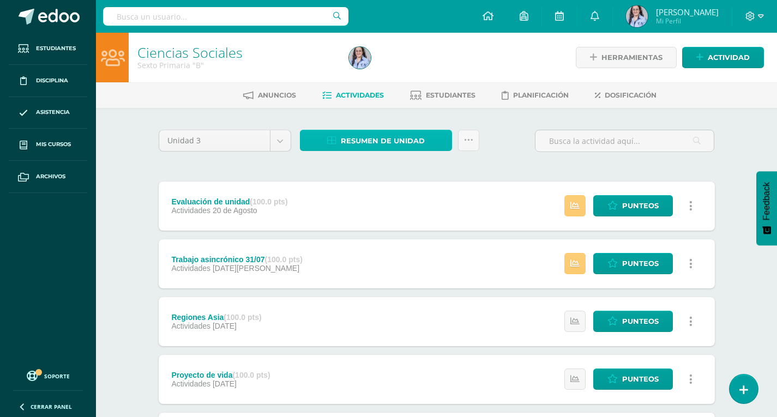
click at [400, 141] on span "Resumen de unidad" at bounding box center [383, 141] width 84 height 20
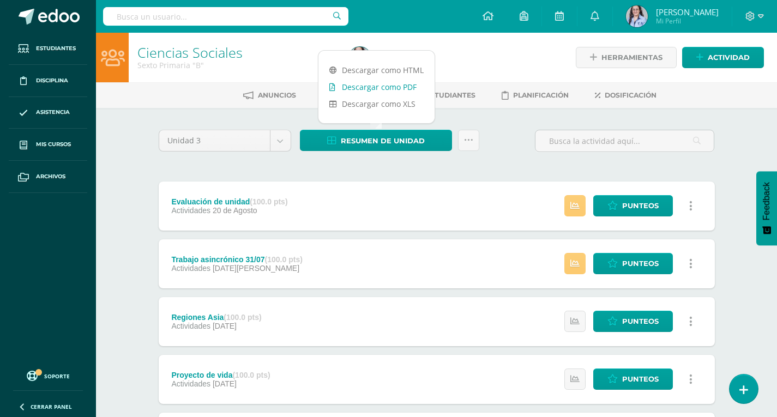
click at [395, 84] on link "Descargar como PDF" at bounding box center [376, 86] width 116 height 17
click at [280, 142] on body "Estudiantes Disciplina Asistencia Mis cursos Archivos Soporte Ayuda Reportar un…" at bounding box center [388, 325] width 777 height 650
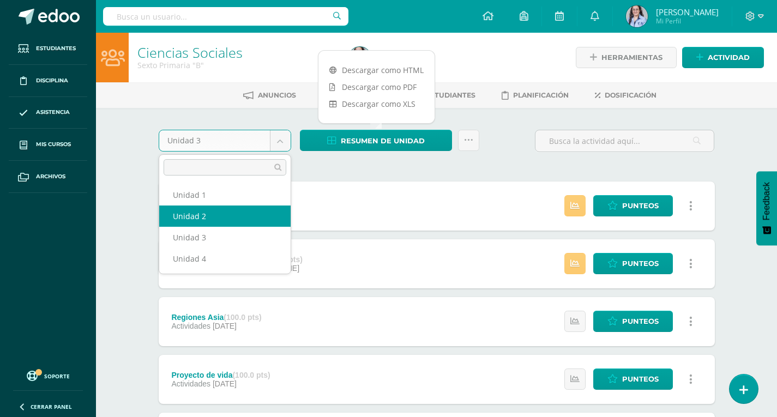
select select "Unidad 2"
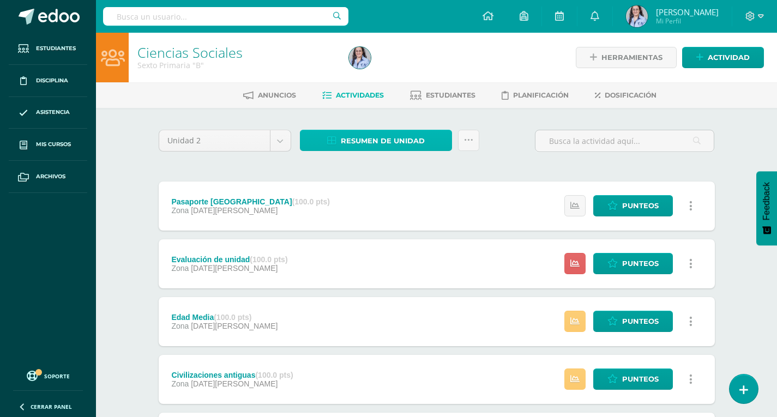
click at [389, 137] on span "Resumen de unidad" at bounding box center [383, 141] width 84 height 20
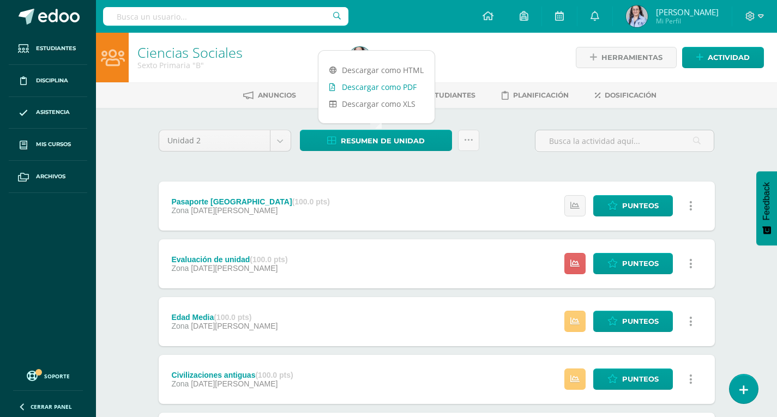
click at [374, 84] on link "Descargar como PDF" at bounding box center [376, 86] width 116 height 17
click at [284, 134] on body "Estudiantes Disciplina Asistencia Mis cursos Archivos Soporte Ayuda Reportar un…" at bounding box center [388, 353] width 777 height 707
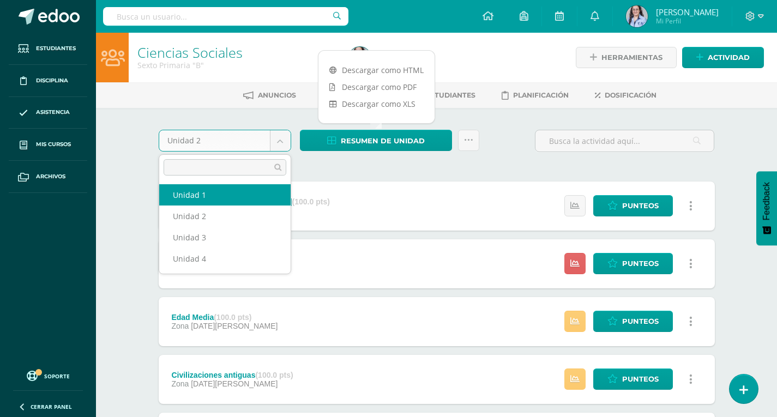
select select "Unidad 1"
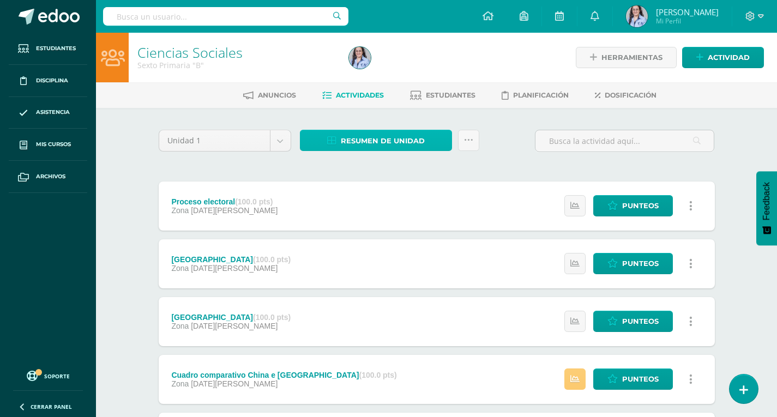
click at [348, 135] on span "Resumen de unidad" at bounding box center [383, 141] width 84 height 20
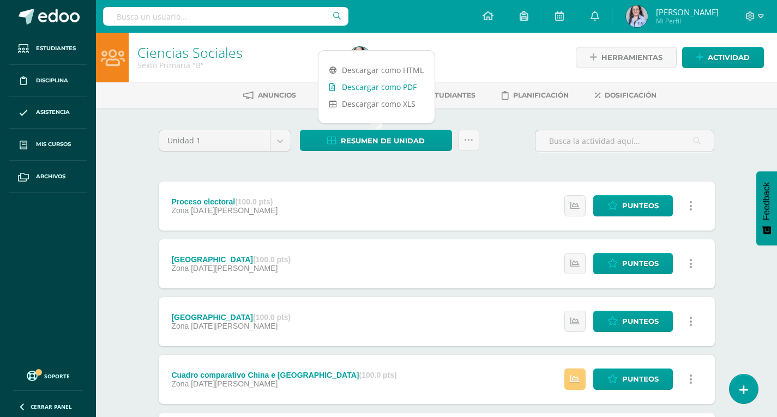
click at [367, 85] on link "Descargar como PDF" at bounding box center [376, 86] width 116 height 17
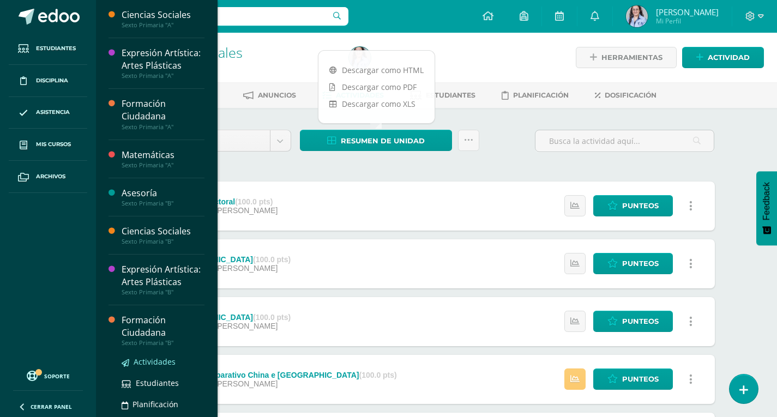
click at [158, 367] on span "Actividades" at bounding box center [155, 361] width 42 height 10
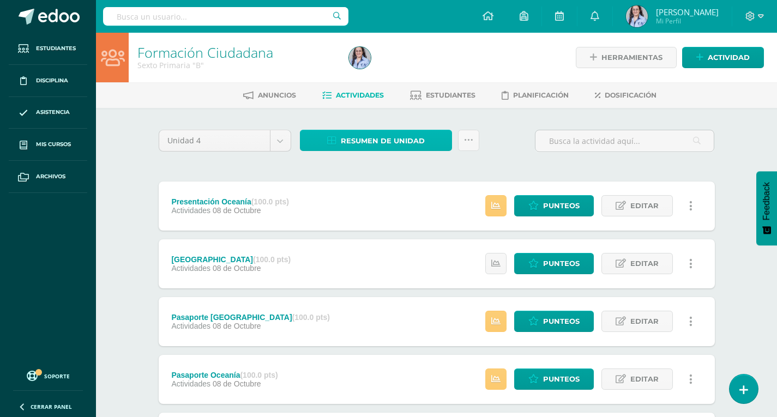
click at [389, 140] on span "Resumen de unidad" at bounding box center [383, 141] width 84 height 20
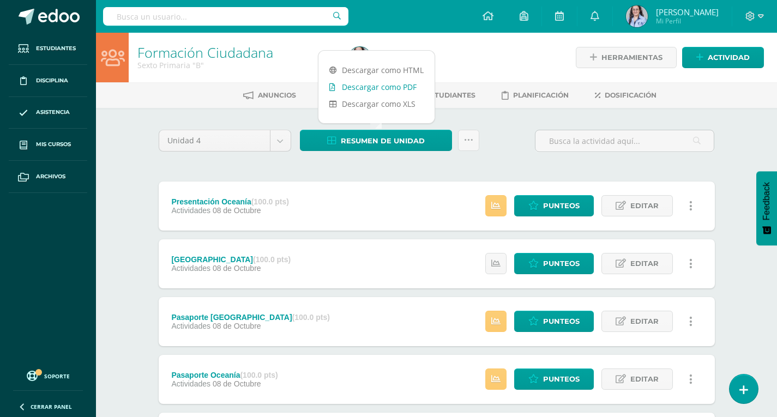
click at [371, 85] on link "Descargar como PDF" at bounding box center [376, 86] width 116 height 17
click at [287, 137] on body "Estudiantes Disciplina Asistencia Mis cursos Archivos Soporte Ayuda Reportar un…" at bounding box center [388, 325] width 777 height 650
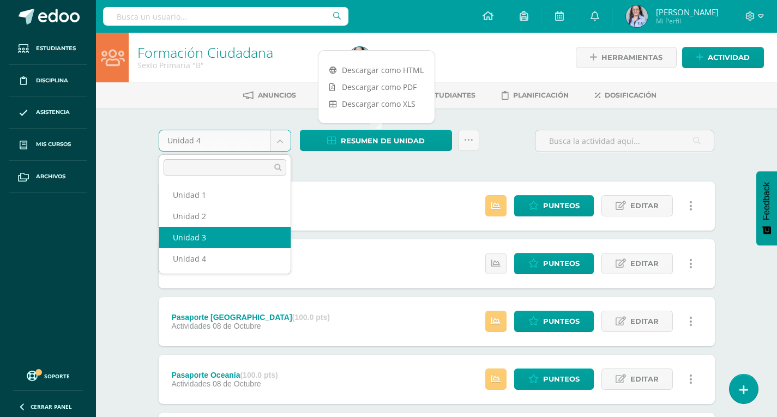
select select "Unidad 3"
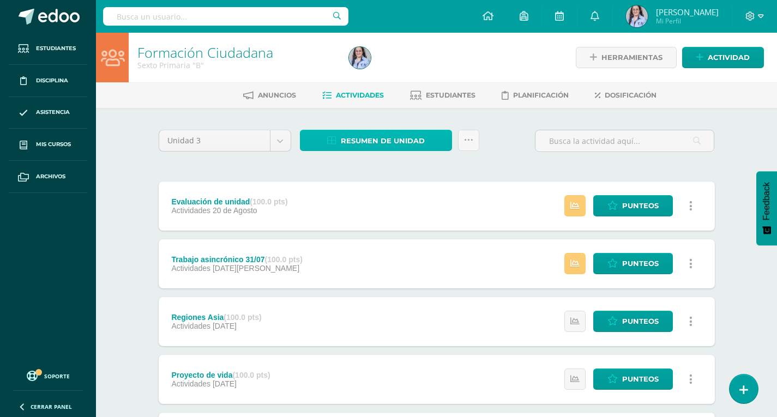
click at [400, 134] on span "Resumen de unidad" at bounding box center [383, 141] width 84 height 20
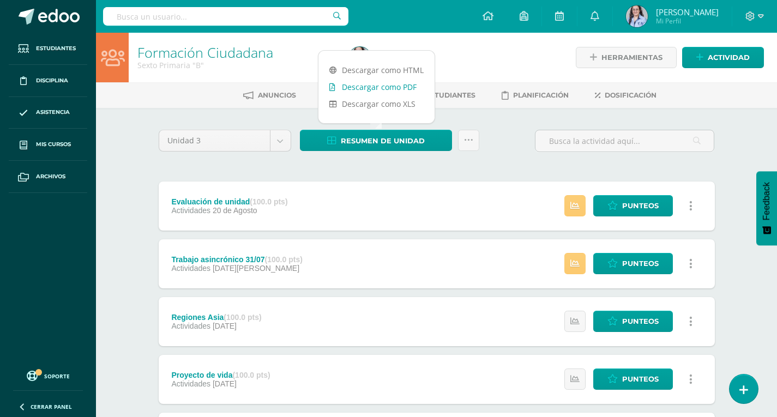
click at [391, 87] on link "Descargar como PDF" at bounding box center [376, 86] width 116 height 17
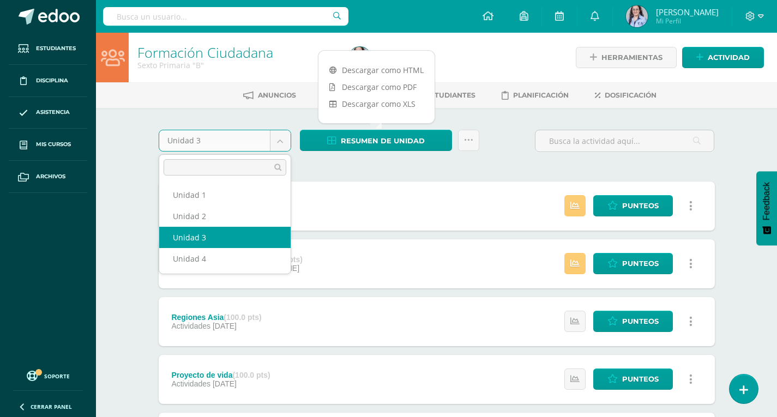
click at [279, 140] on body "Estudiantes Disciplina Asistencia Mis cursos Archivos Soporte Ayuda Reportar un…" at bounding box center [388, 325] width 777 height 650
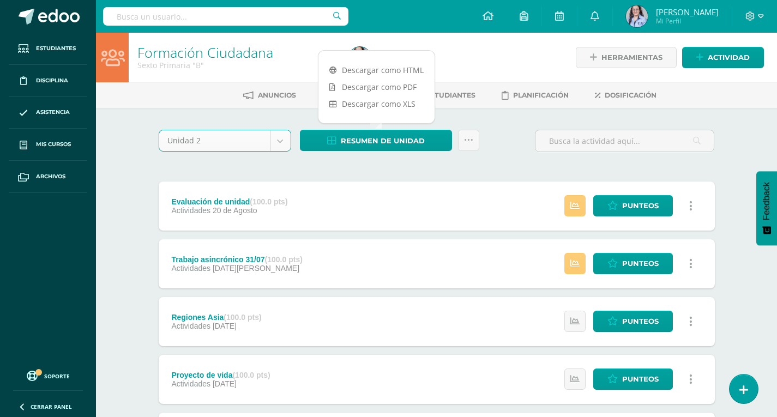
select select "Unidad 2"
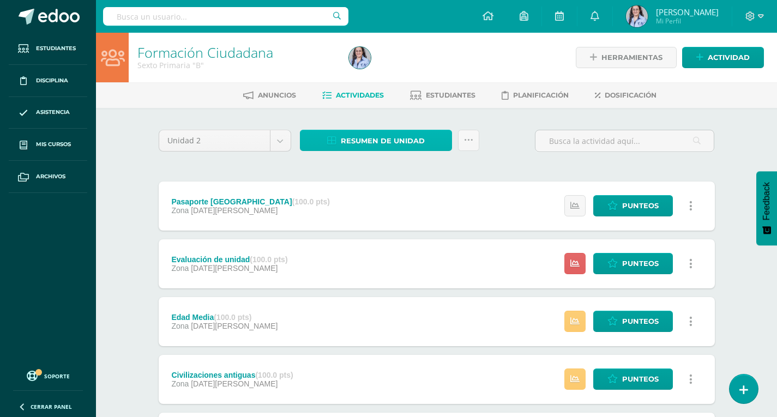
click at [379, 135] on span "Resumen de unidad" at bounding box center [383, 141] width 84 height 20
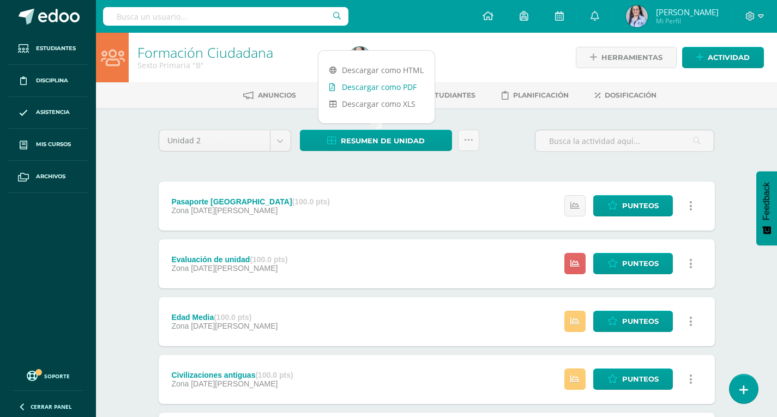
click at [353, 87] on link "Descargar como PDF" at bounding box center [376, 86] width 116 height 17
click at [282, 145] on body "Estudiantes Disciplina Asistencia Mis cursos Archivos Soporte Ayuda Reportar un…" at bounding box center [388, 353] width 777 height 707
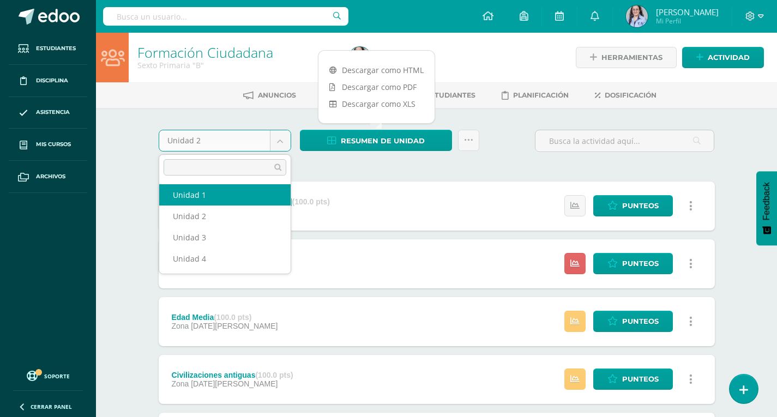
select select "Unidad 1"
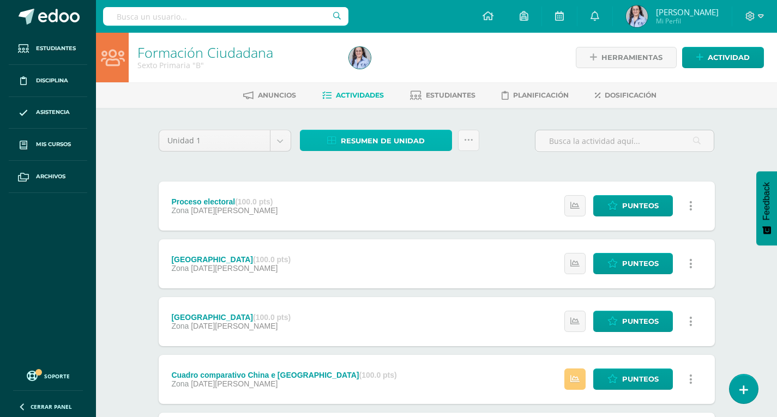
click at [402, 138] on span "Resumen de unidad" at bounding box center [383, 141] width 84 height 20
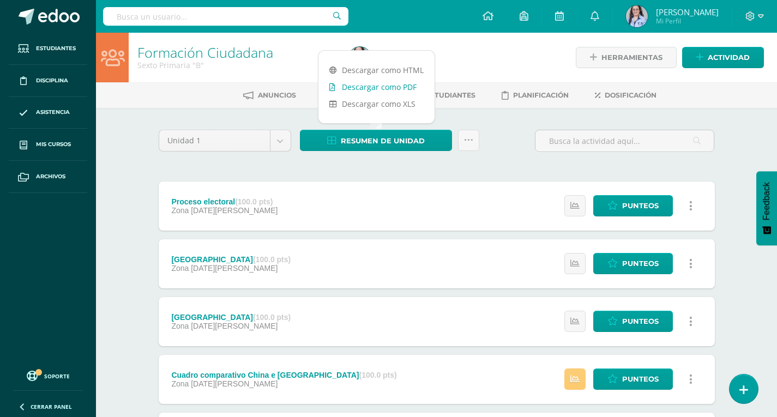
click at [376, 87] on link "Descargar como PDF" at bounding box center [376, 86] width 116 height 17
click at [705, 18] on span "Mi Perfil" at bounding box center [687, 20] width 63 height 9
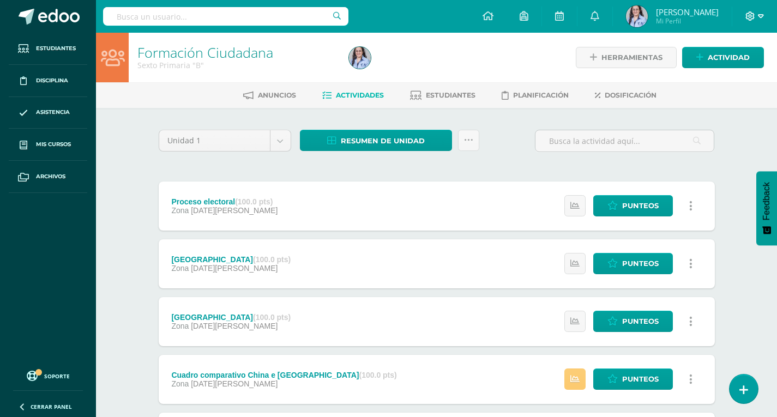
click at [756, 20] on span at bounding box center [754, 16] width 19 height 12
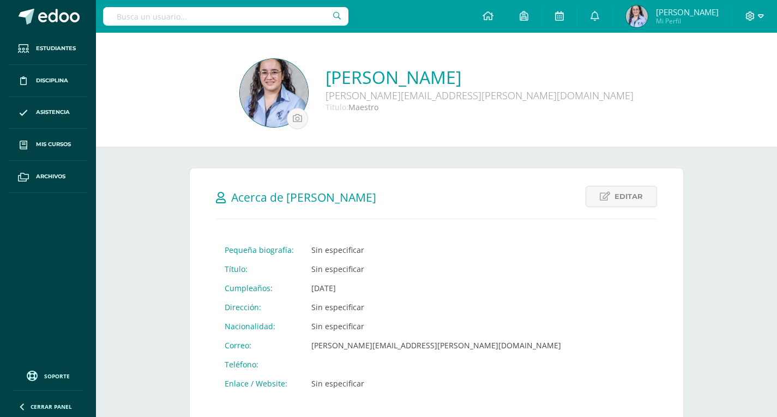
click at [756, 16] on span at bounding box center [754, 16] width 19 height 12
click at [733, 74] on span "Cerrar sesión" at bounding box center [726, 74] width 49 height 10
